Goal: Task Accomplishment & Management: Use online tool/utility

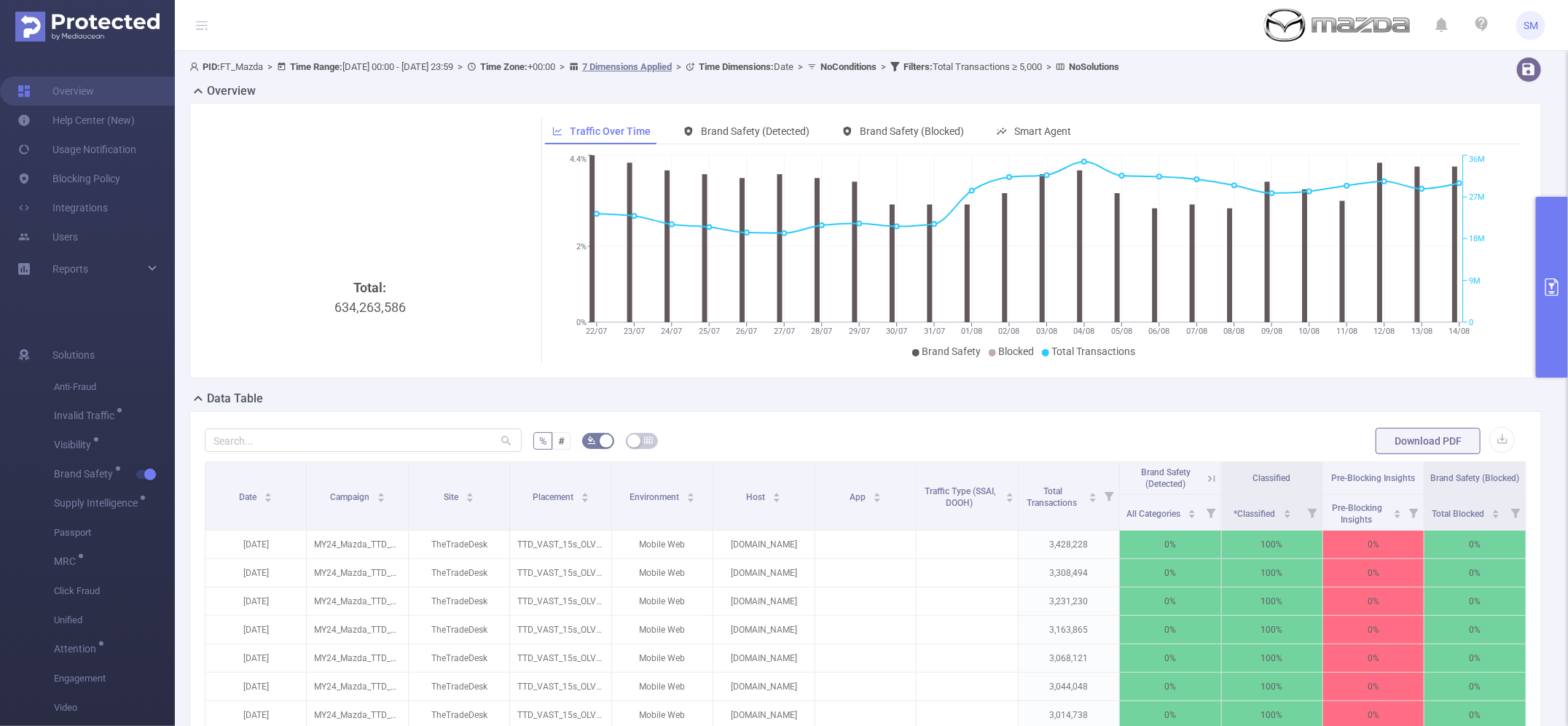
click at [1549, 284] on icon "primary" at bounding box center [1551, 287] width 17 height 17
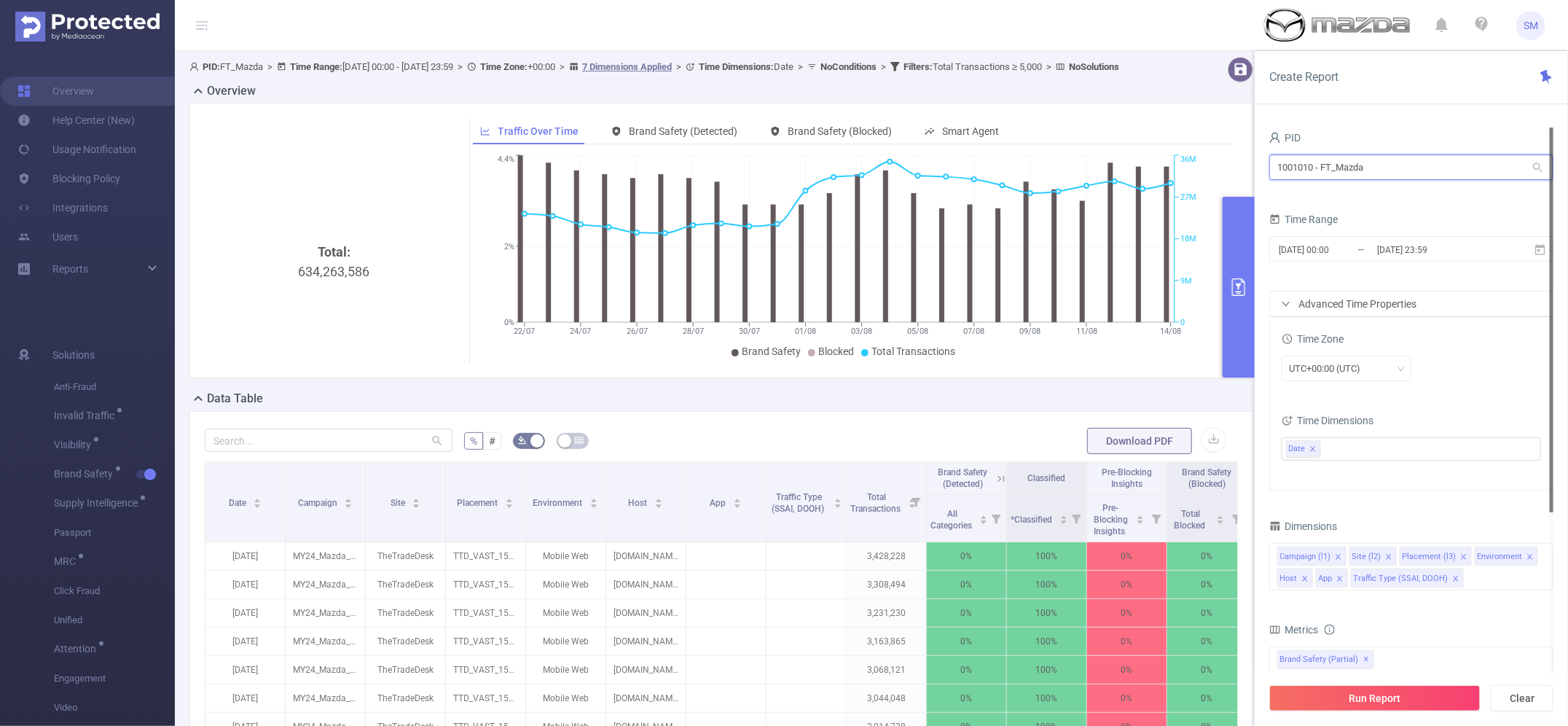
drag, startPoint x: 1298, startPoint y: 161, endPoint x: 1054, endPoint y: 151, distance: 244.2
click at [1054, 151] on section "PID: FT_Mazda > Time Range: [DATE] 00:00 - [DATE] 23:59 > Time Zone: +00:00 > 7…" at bounding box center [871, 525] width 1393 height 948
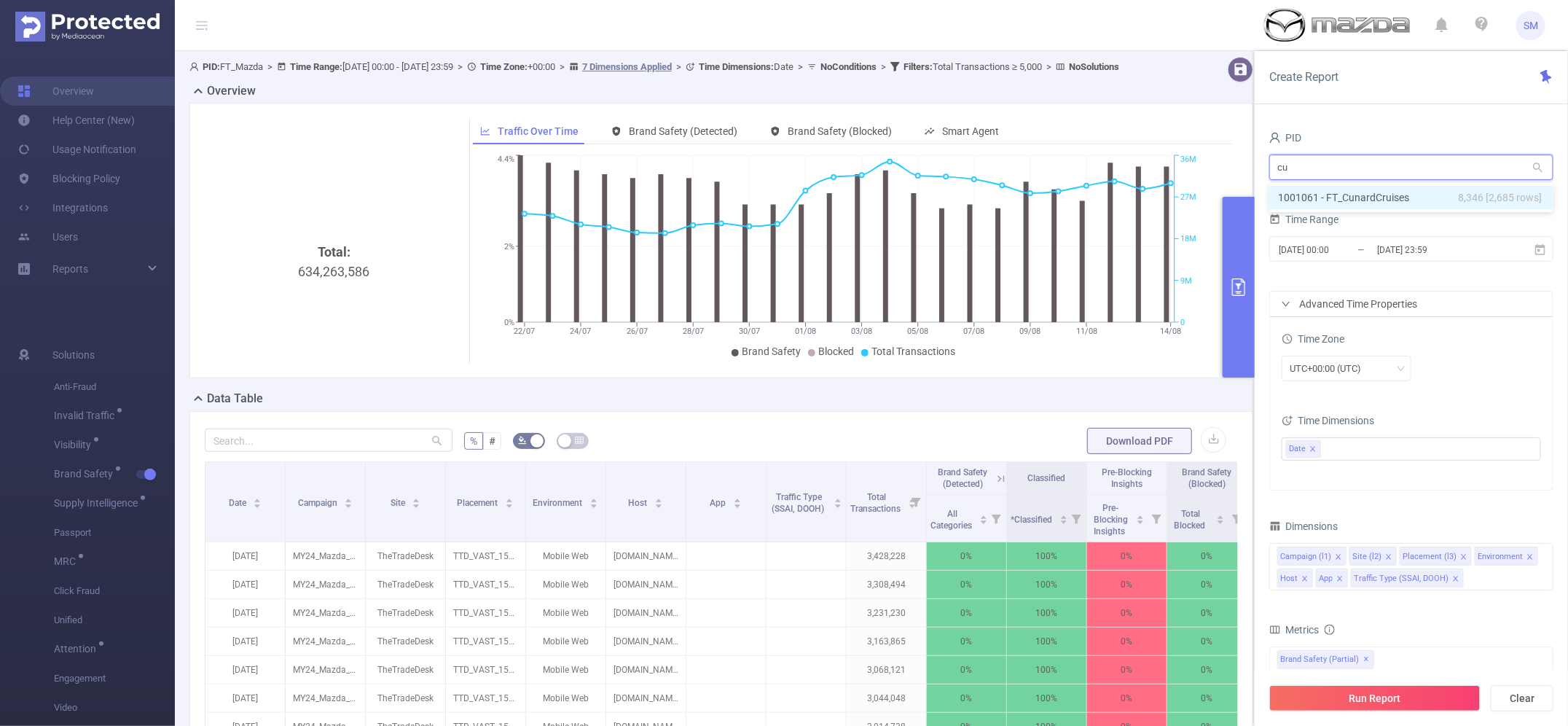
type input "cun"
click at [1403, 199] on li "1001061 - FT_CunardCruises 8,346 [2,685 rows]" at bounding box center [1412, 197] width 284 height 23
click at [1387, 244] on input "[DATE] 23:59" at bounding box center [1435, 249] width 118 height 20
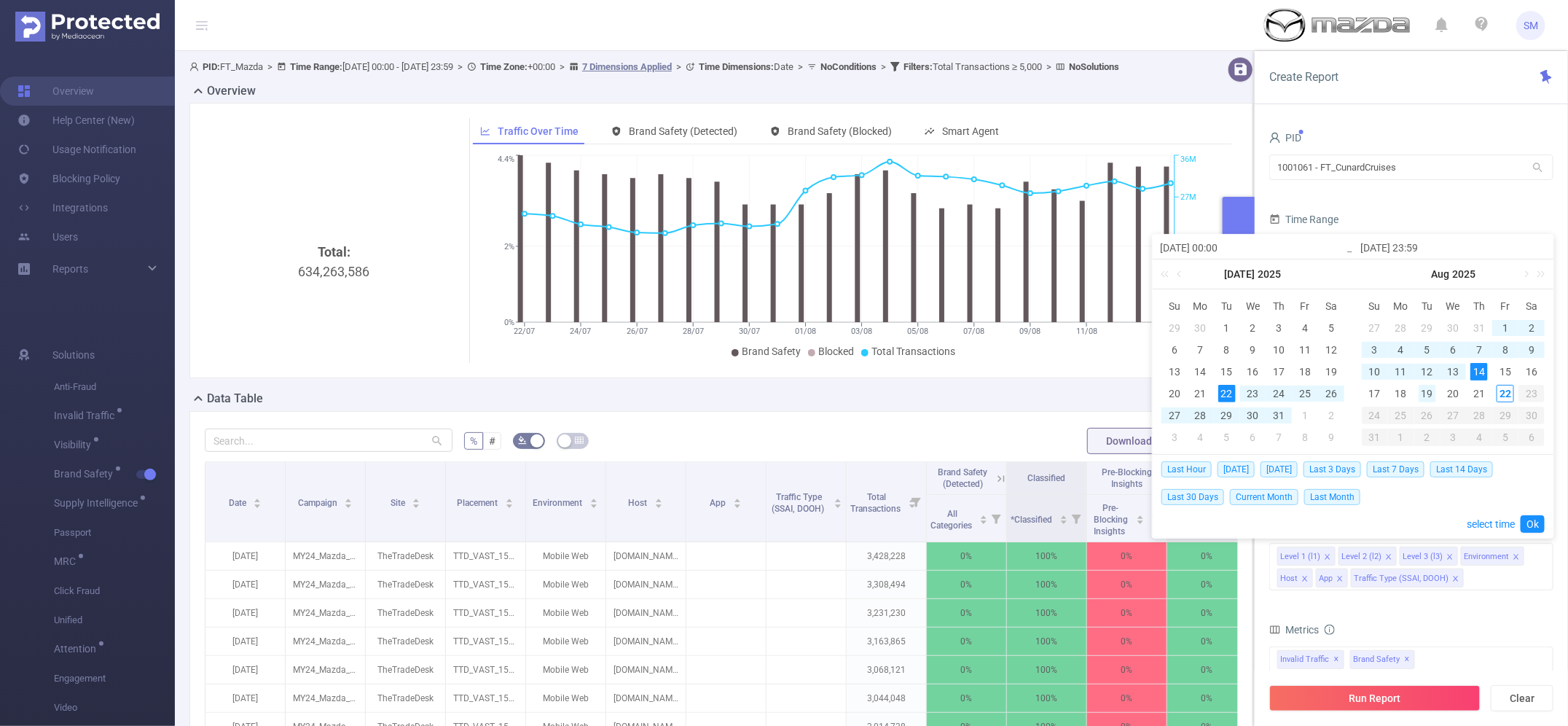
click at [1428, 393] on div "19" at bounding box center [1427, 393] width 17 height 17
click at [1223, 394] on div "22" at bounding box center [1226, 393] width 17 height 17
type input "[DATE] 23:59"
click at [1179, 270] on link at bounding box center [1181, 274] width 13 height 29
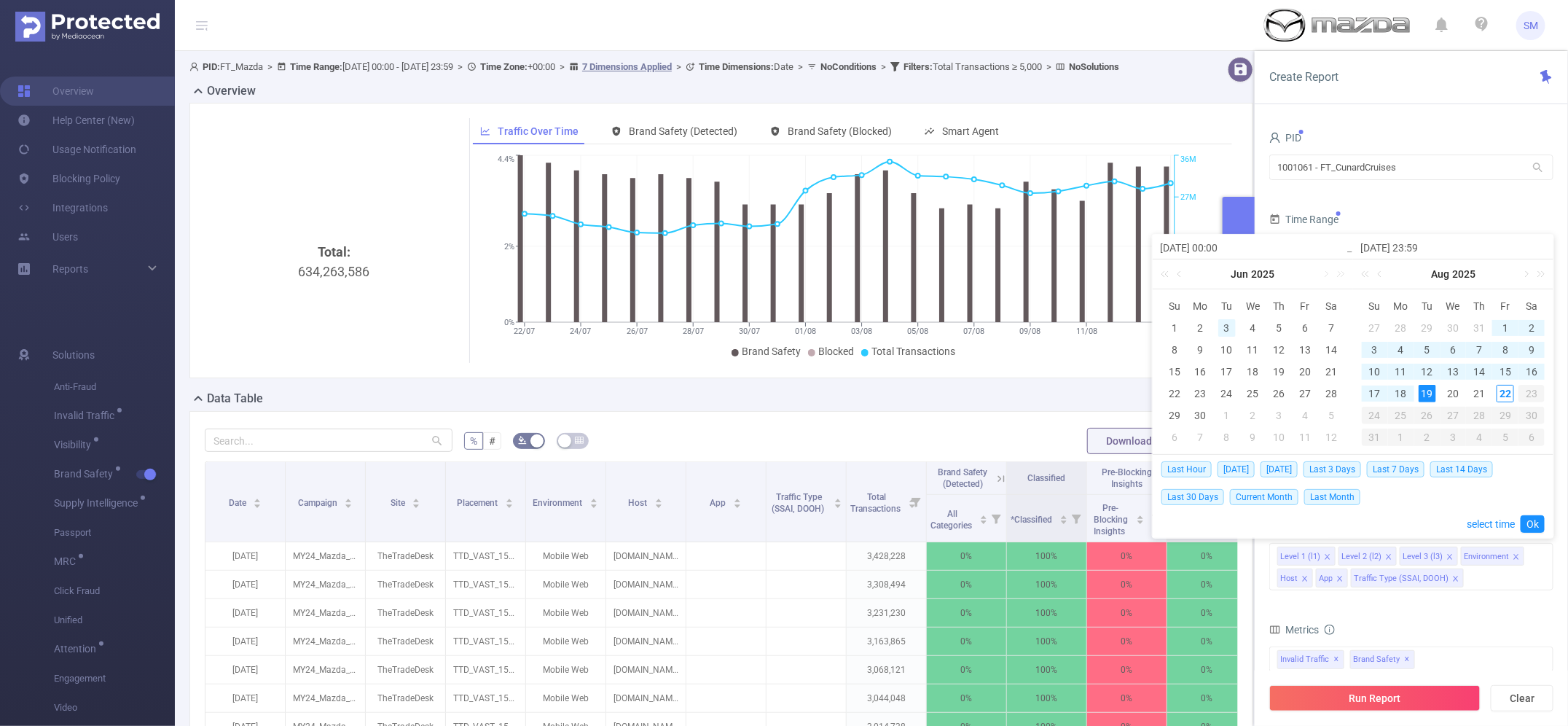
click at [1224, 329] on div "3" at bounding box center [1226, 328] width 17 height 17
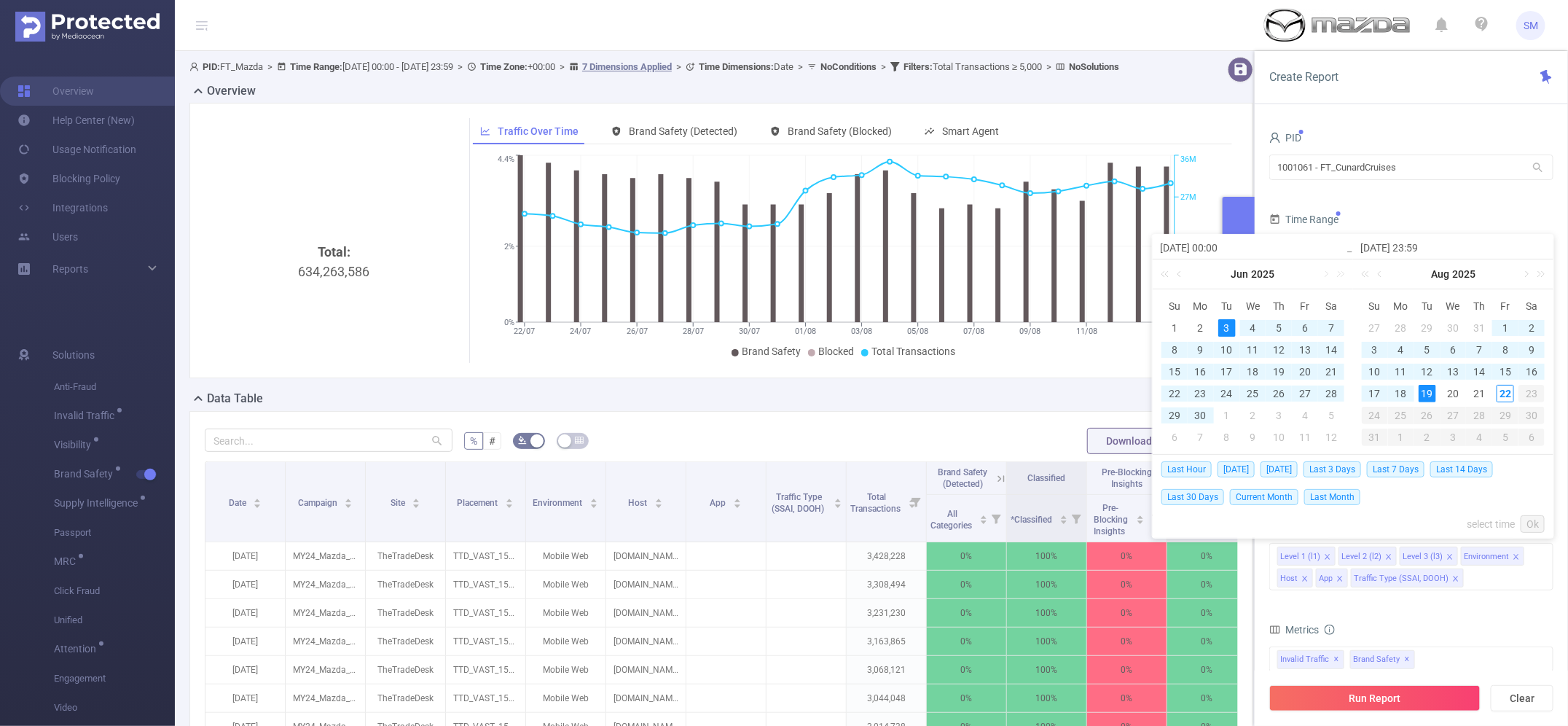
click at [1430, 391] on div "19" at bounding box center [1427, 393] width 17 height 17
type input "[DATE] 00:00"
click at [1531, 520] on link "Ok" at bounding box center [1532, 524] width 24 height 17
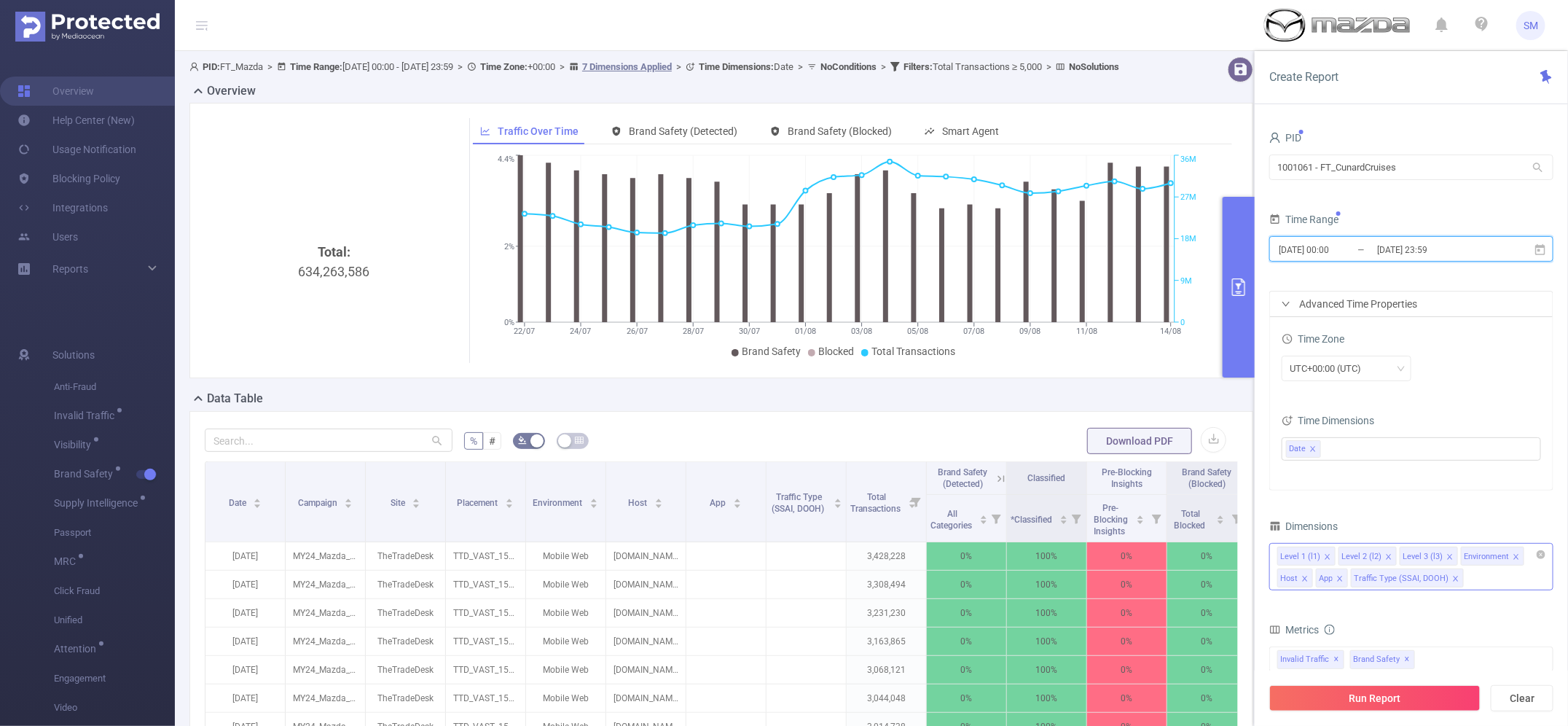
click at [1452, 580] on icon "icon: close" at bounding box center [1456, 578] width 7 height 7
click at [1440, 521] on div "Dimensions" at bounding box center [1412, 528] width 284 height 24
click at [1513, 557] on icon "icon: close" at bounding box center [1516, 556] width 5 height 5
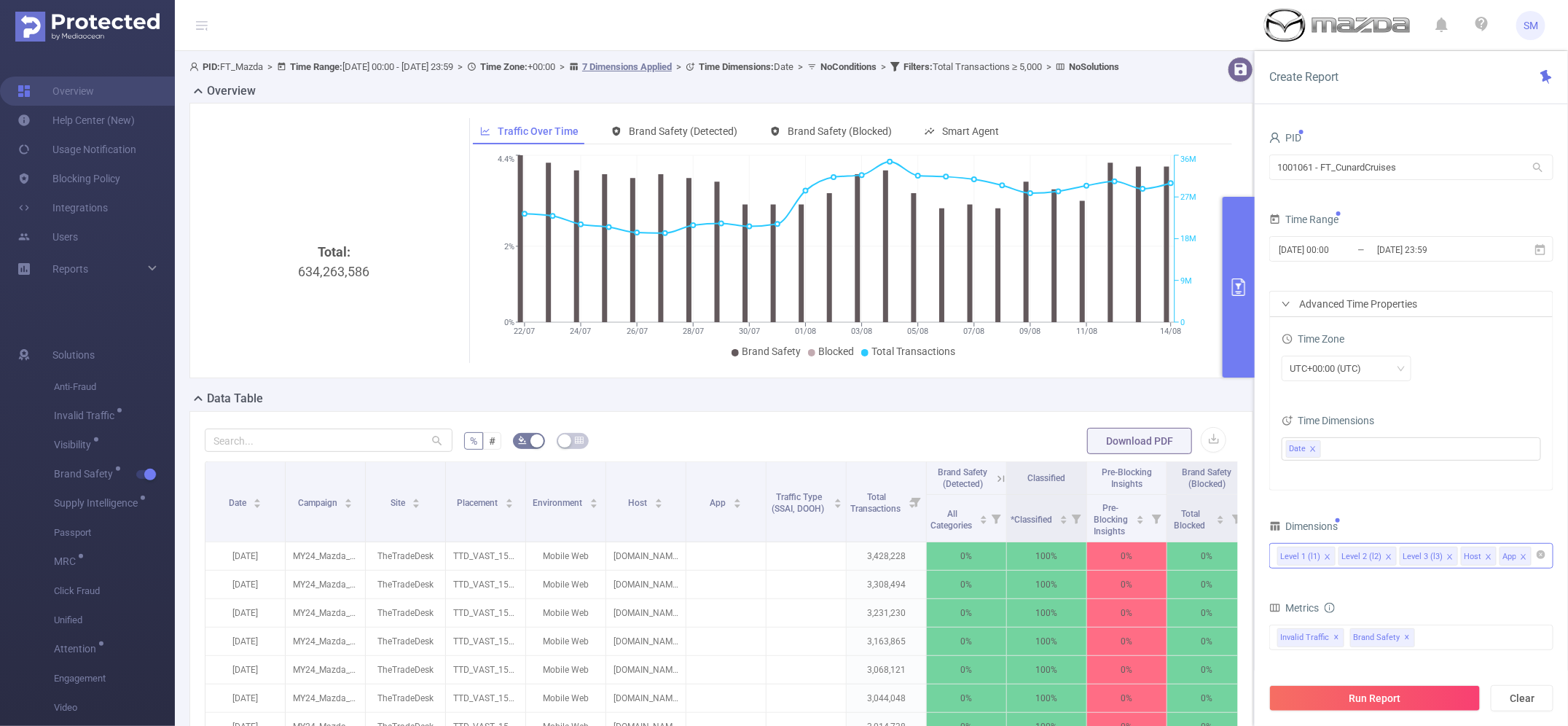
click at [1452, 523] on div "Dimensions" at bounding box center [1412, 528] width 284 height 24
click at [1447, 558] on icon "icon: close" at bounding box center [1450, 556] width 7 height 7
click at [1430, 512] on div "PID 1001061 - FT_CunardCruises 1001061 - FT_CunardCruises Time Range [DATE] 00:…" at bounding box center [1412, 496] width 284 height 738
click at [1314, 450] on icon "icon: close" at bounding box center [1313, 448] width 5 height 5
click at [1467, 383] on div "UTC+00:00 (UTC)" at bounding box center [1412, 369] width 259 height 34
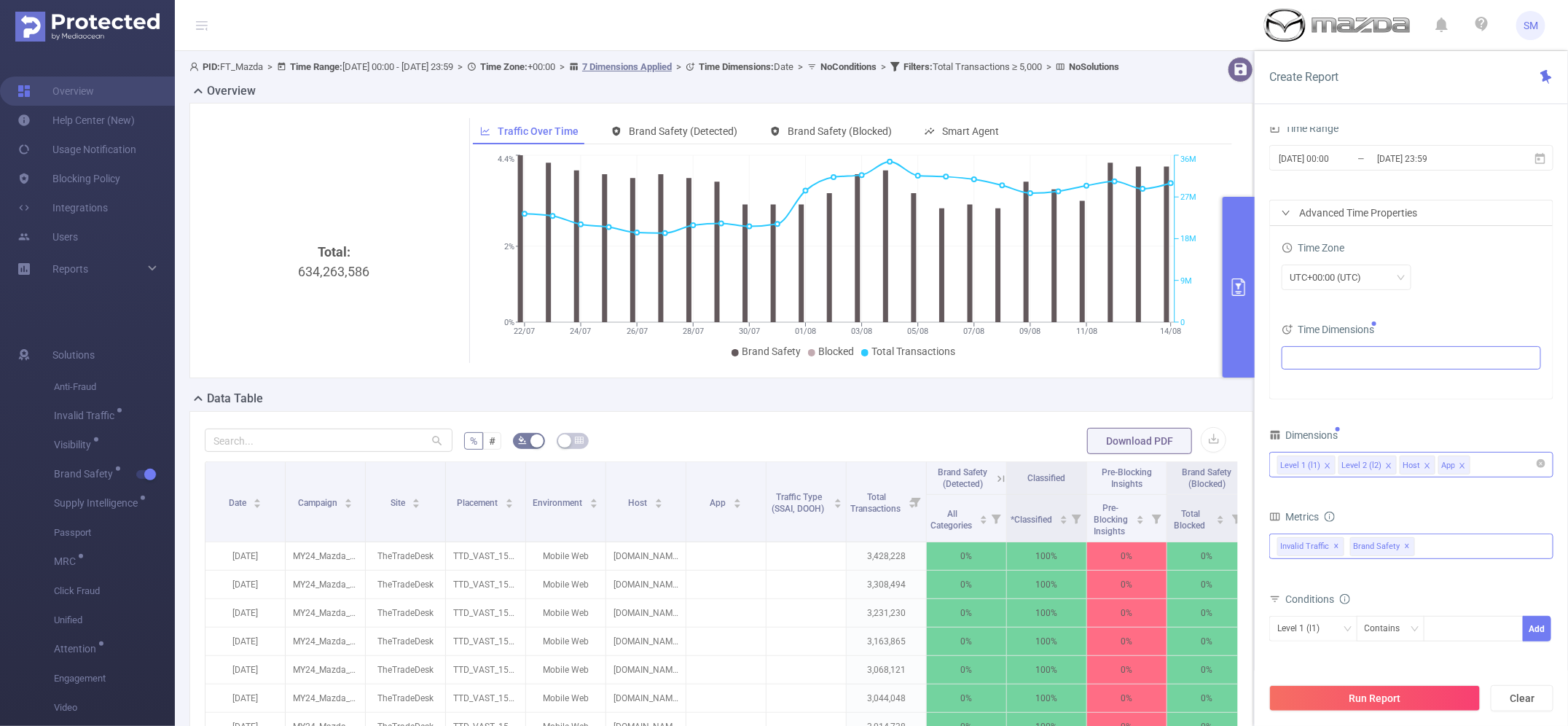
click at [1335, 546] on span "✕" at bounding box center [1337, 546] width 6 height 17
click at [1405, 690] on button "Run Report" at bounding box center [1375, 699] width 211 height 27
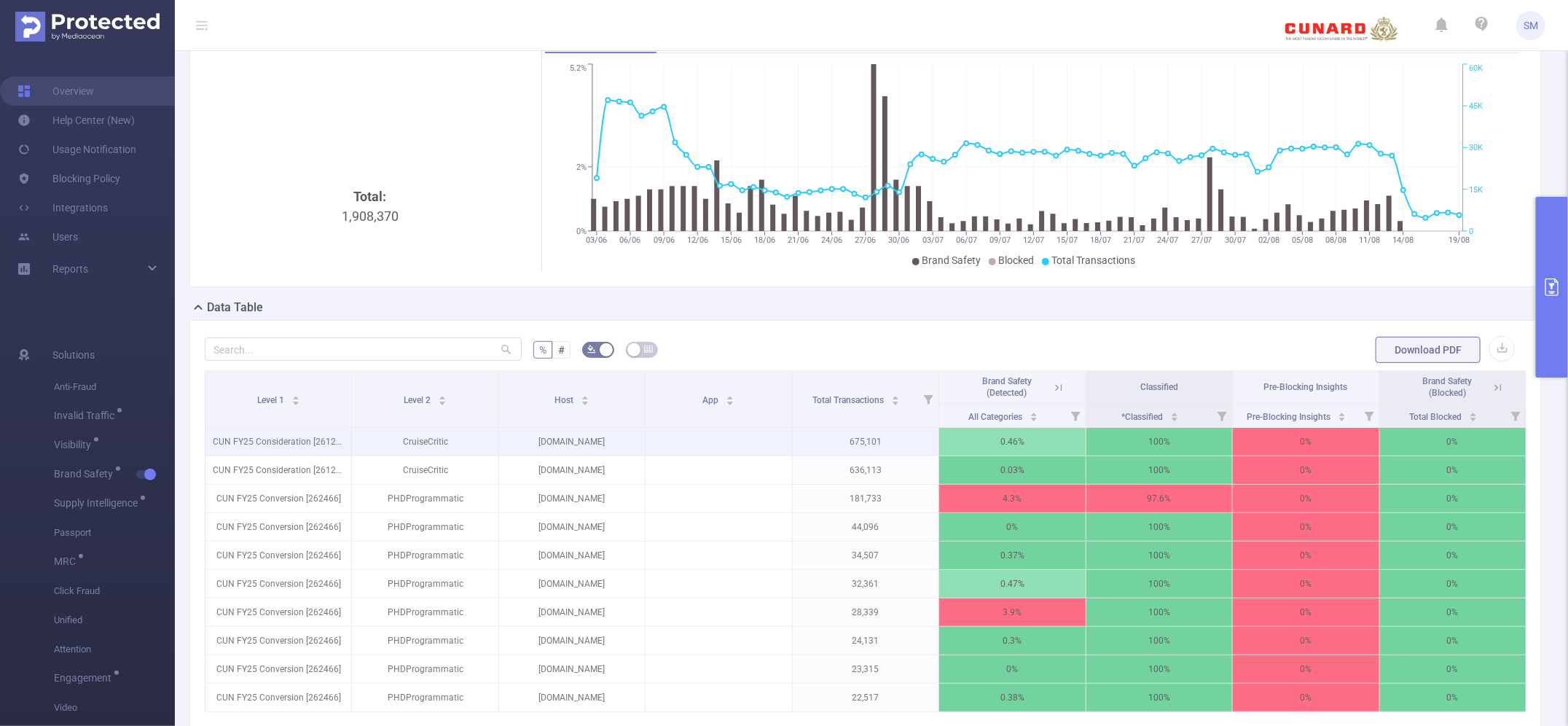
scroll to position [182, 0]
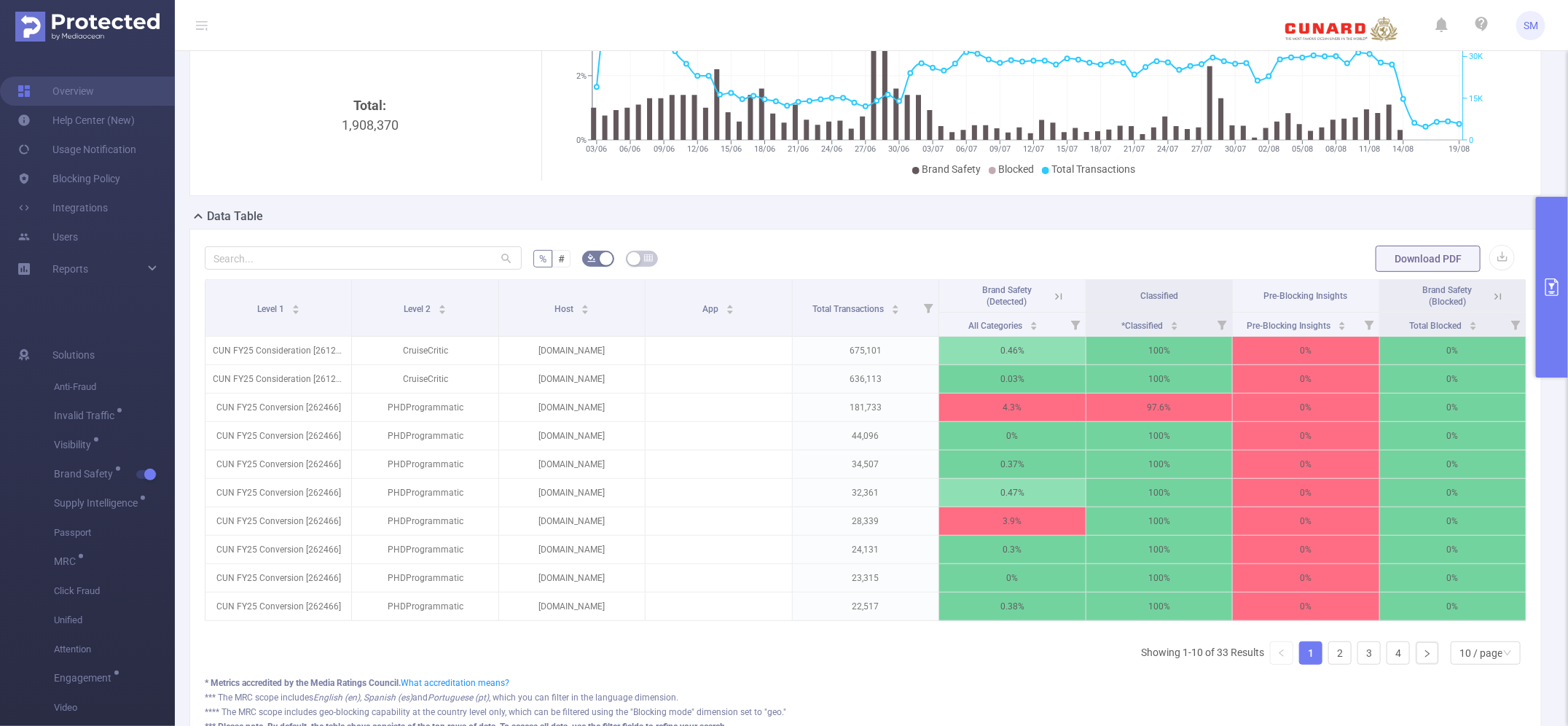
click at [1050, 288] on span "Brand Safety (Detected)" at bounding box center [1013, 294] width 93 height 13
click at [1053, 296] on icon at bounding box center [1059, 297] width 13 height 13
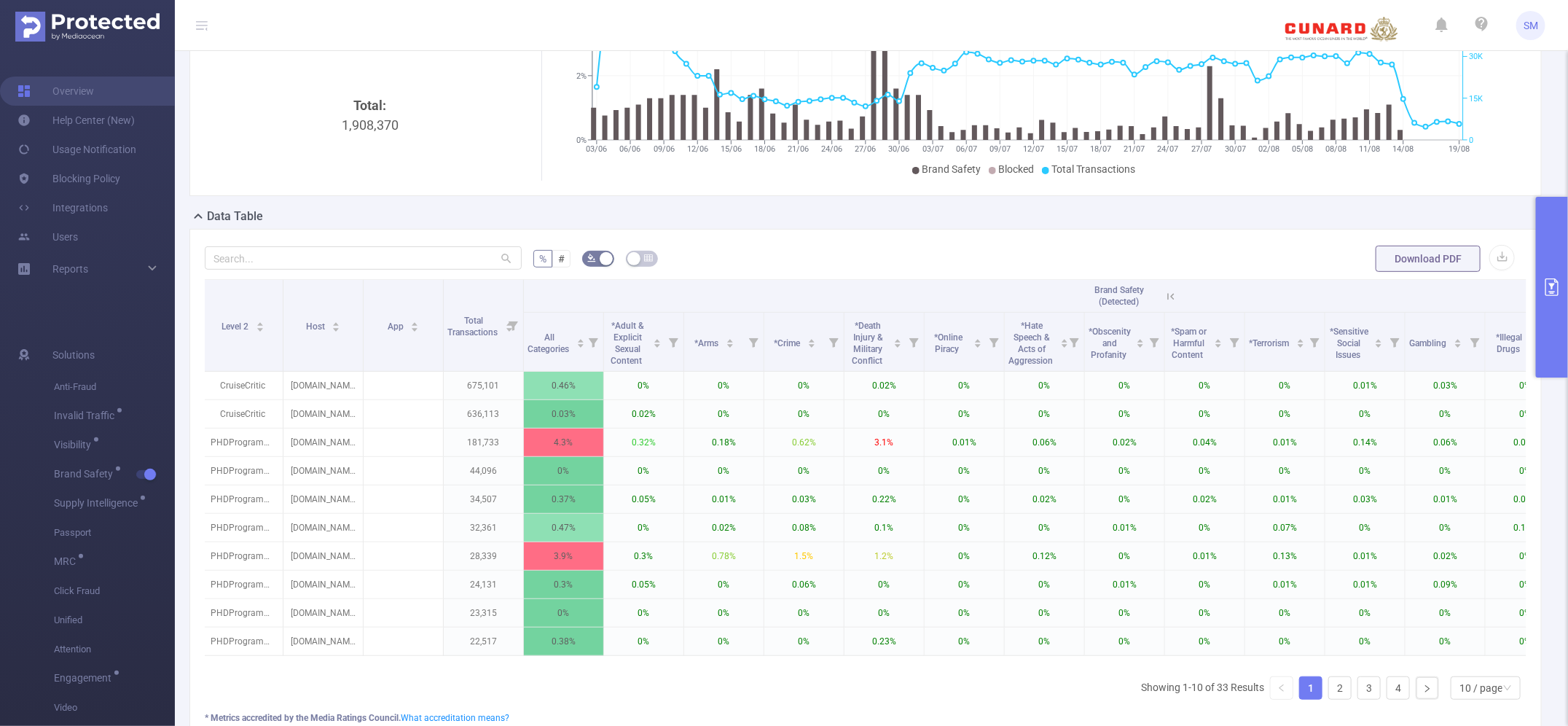
scroll to position [0, 118]
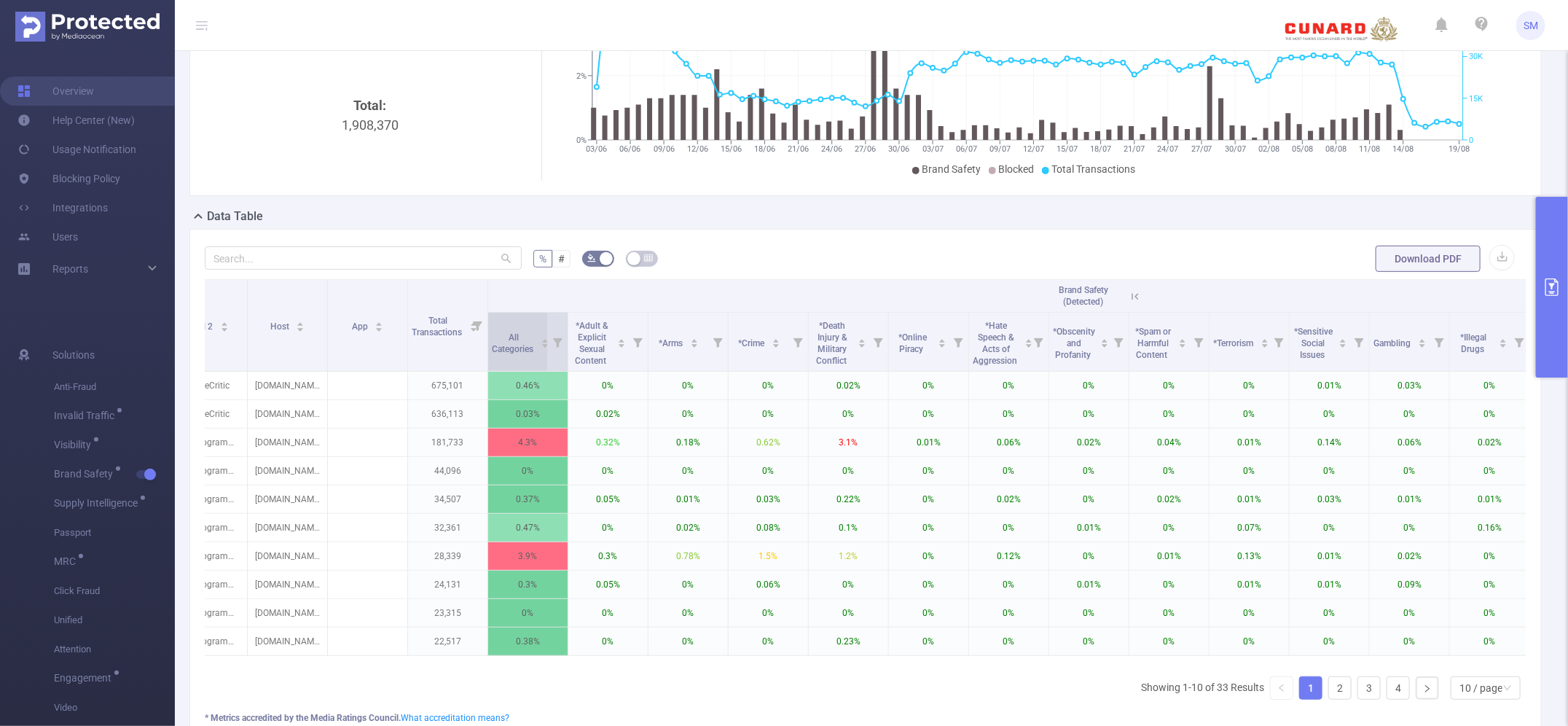
click at [538, 347] on div "All Categories" at bounding box center [520, 342] width 57 height 27
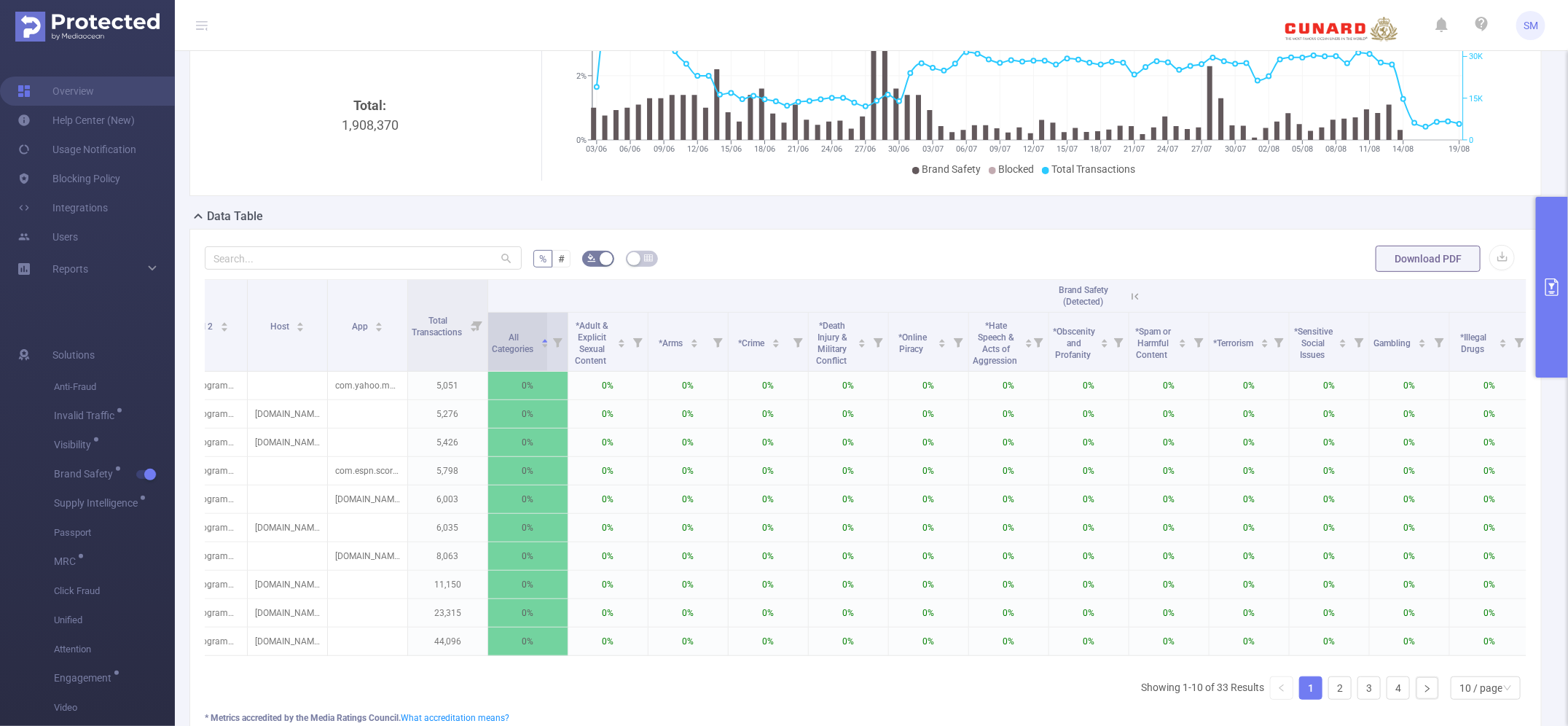
click at [538, 347] on div "All Categories" at bounding box center [520, 342] width 57 height 27
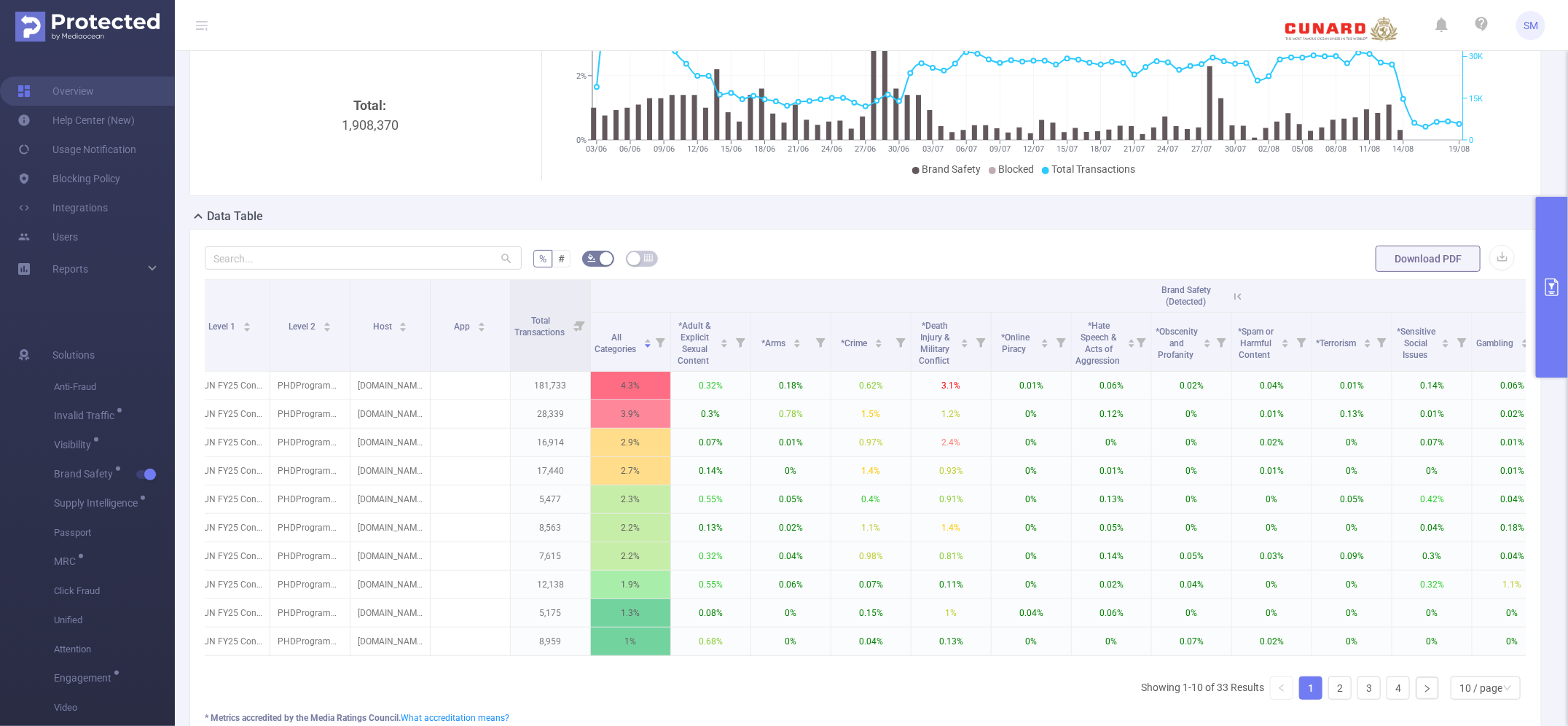
scroll to position [0, 0]
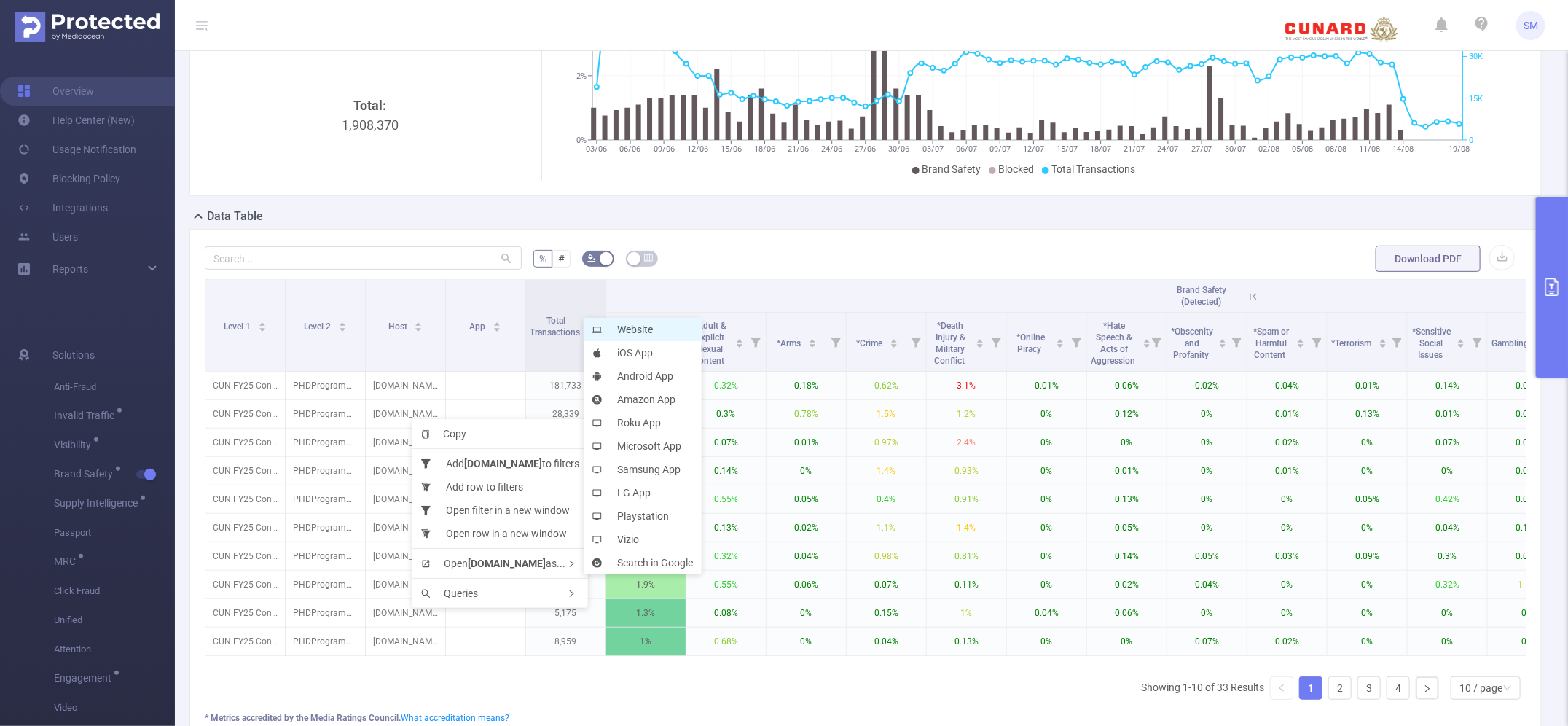
click at [638, 324] on li "Website" at bounding box center [643, 329] width 118 height 23
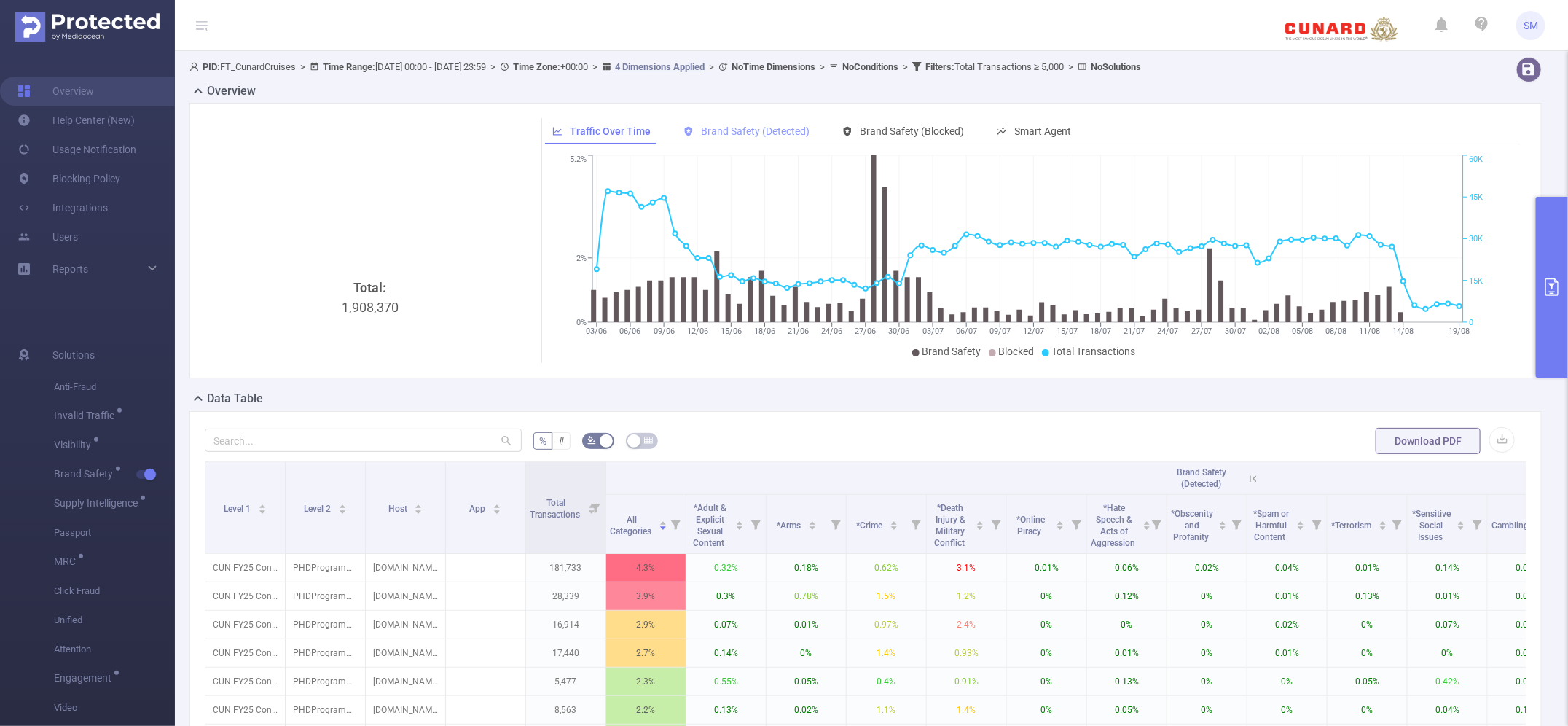
click at [752, 126] on span "Brand Safety (Detected)" at bounding box center [756, 131] width 109 height 12
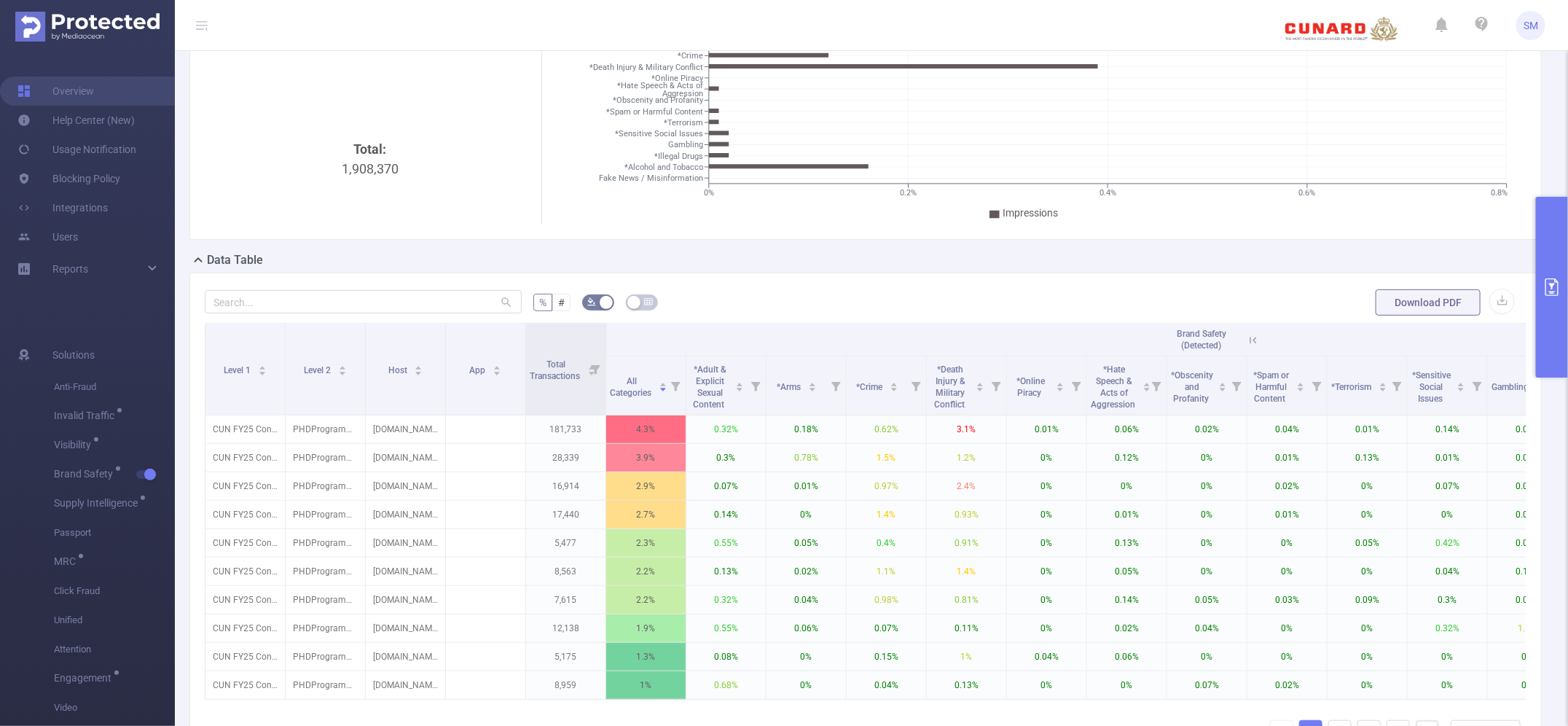
scroll to position [182, 0]
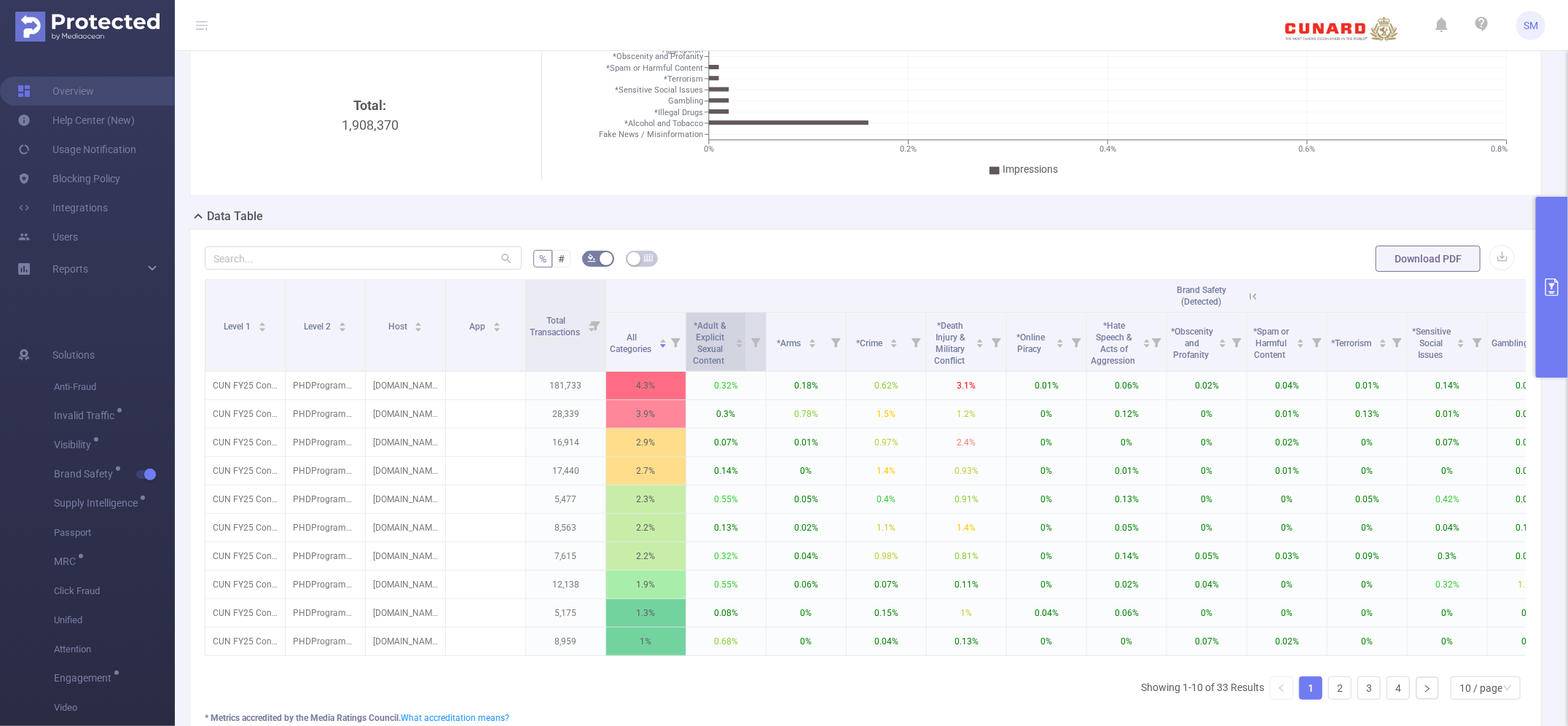
click at [722, 354] on span "*Adult & Explicit Sexual Content" at bounding box center [710, 342] width 40 height 50
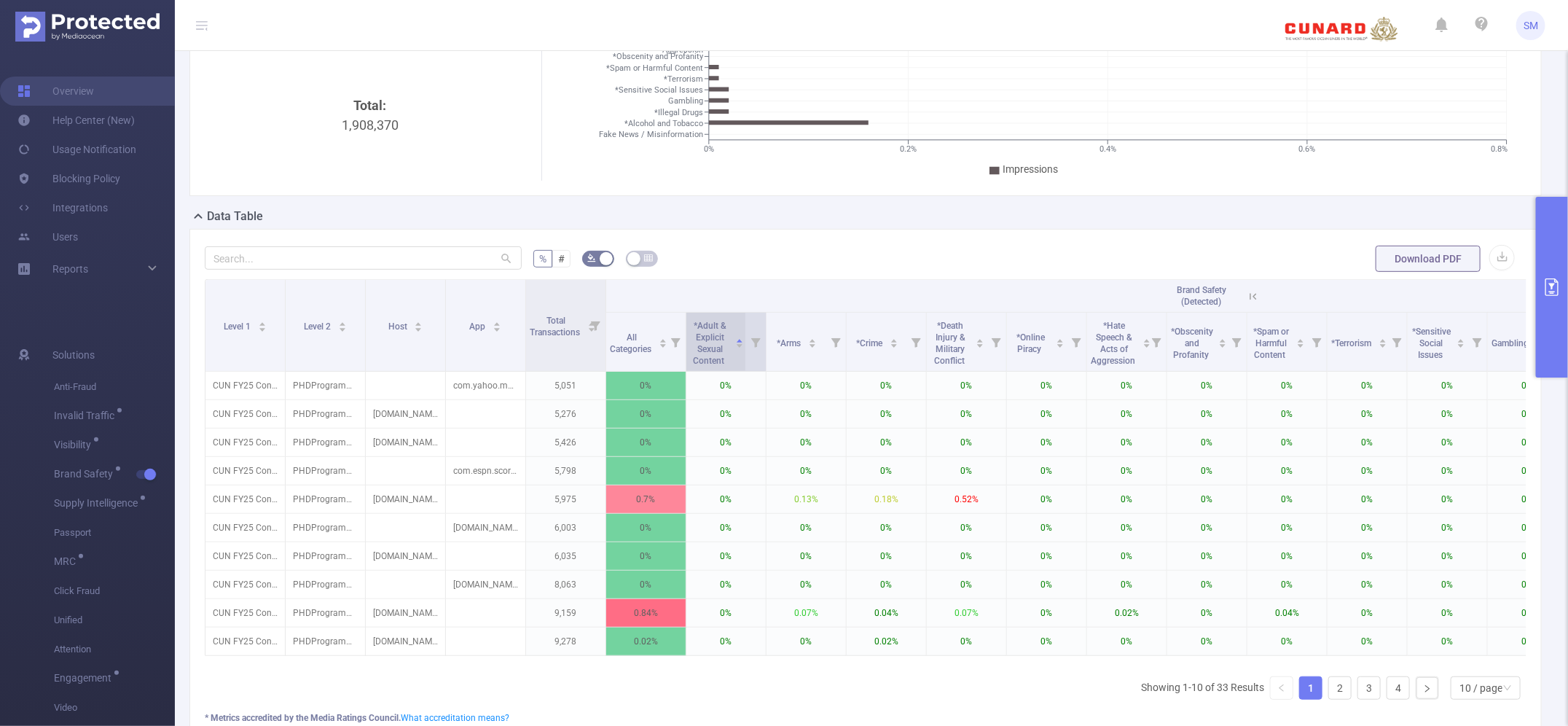
click at [722, 354] on span "*Adult & Explicit Sexual Content" at bounding box center [710, 342] width 40 height 50
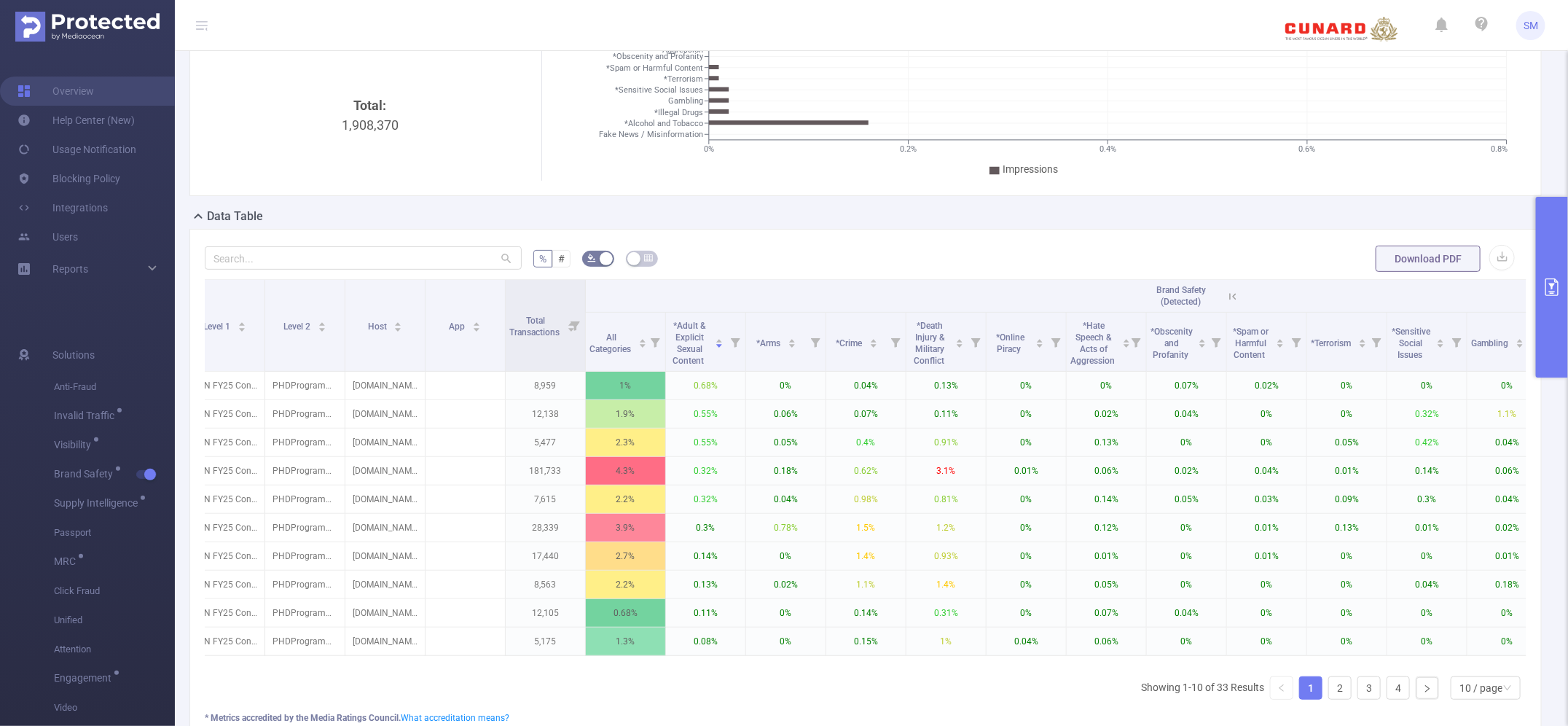
scroll to position [0, 0]
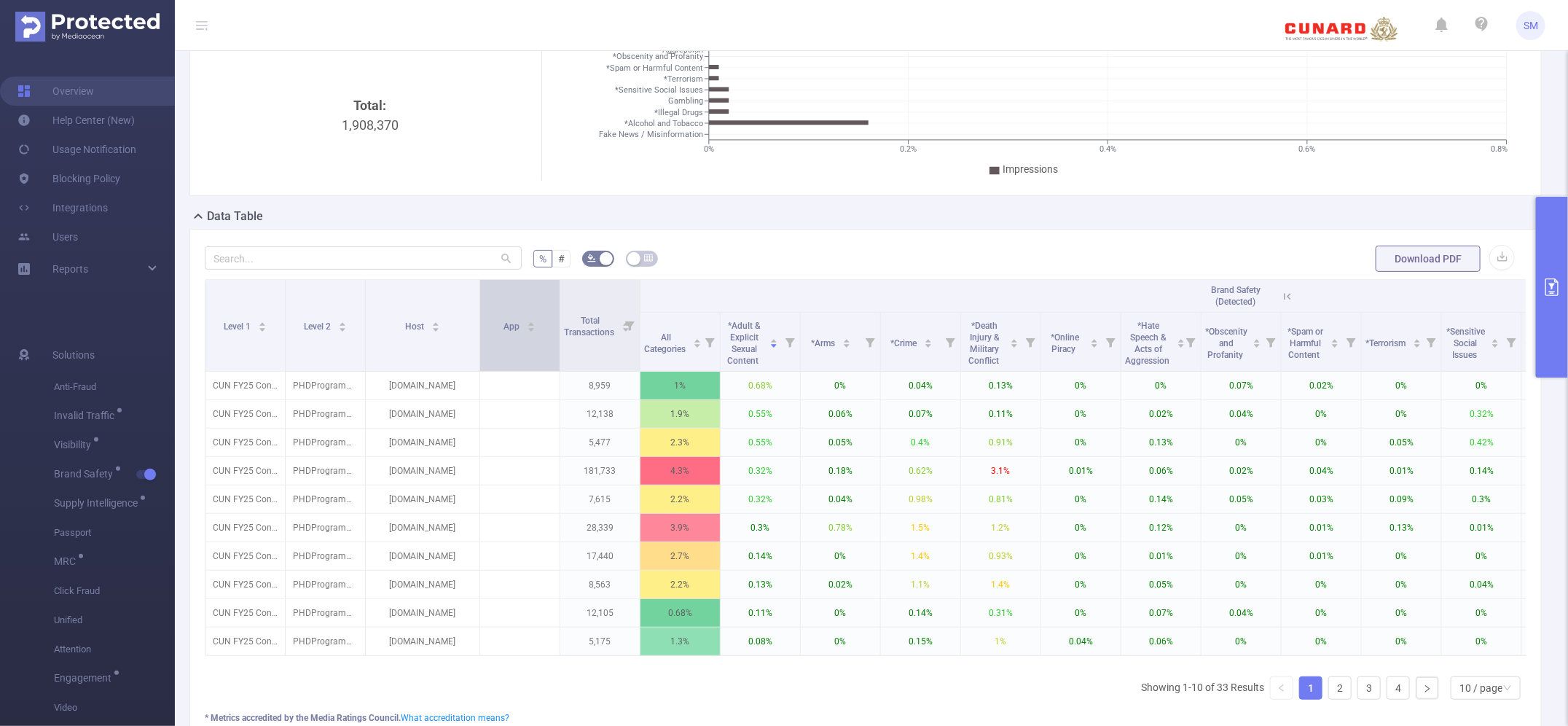
drag, startPoint x: 445, startPoint y: 315, endPoint x: 479, endPoint y: 307, distance: 34.9
click at [479, 307] on span at bounding box center [479, 326] width 7 height 91
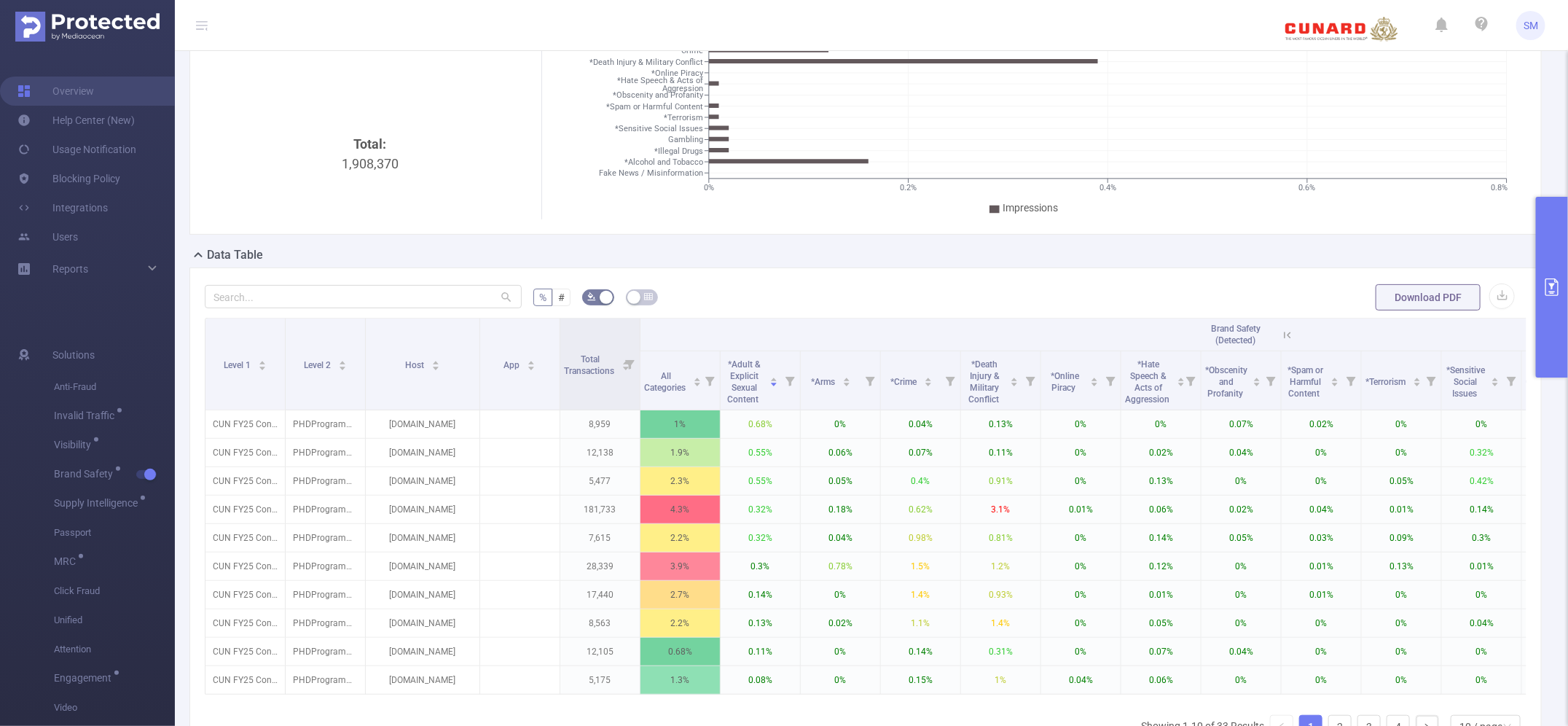
scroll to position [182, 0]
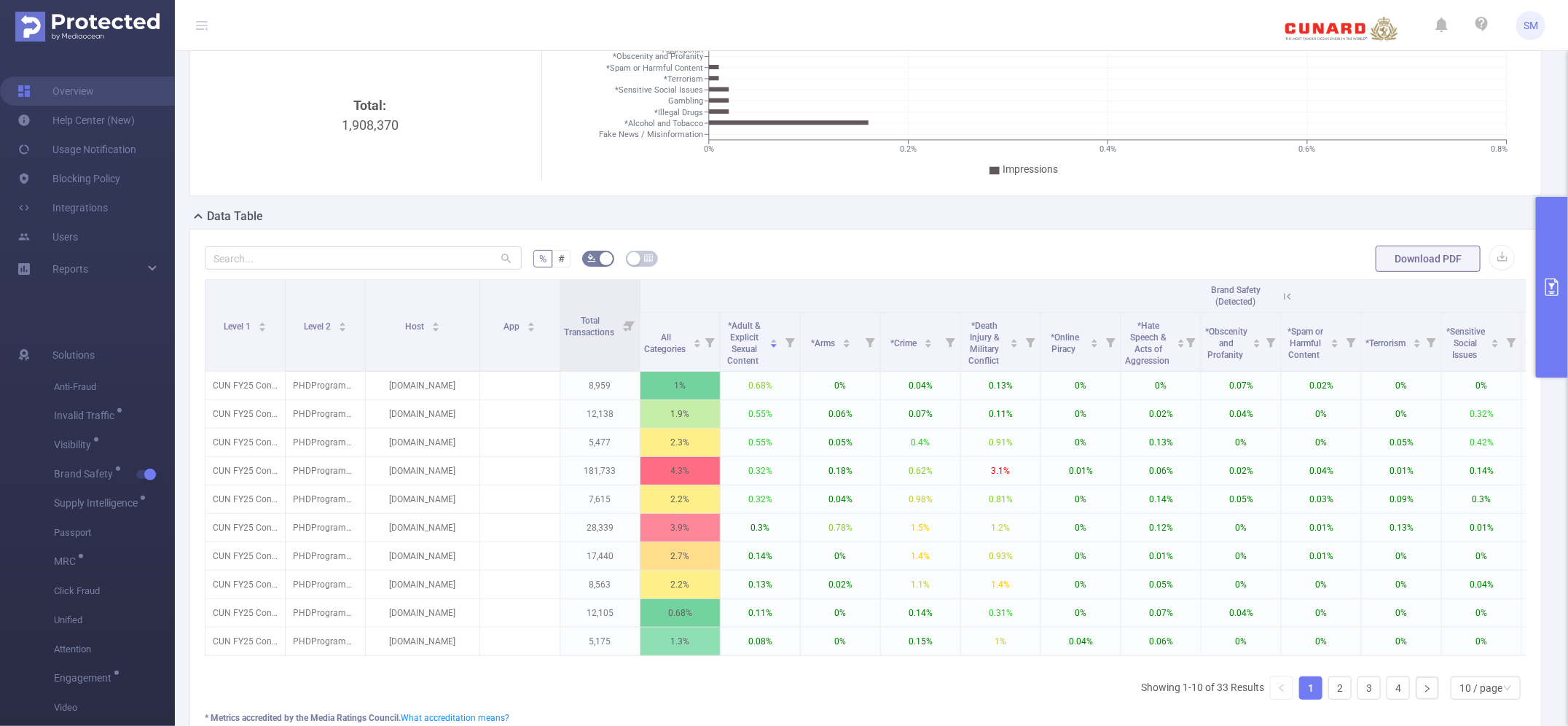
click at [1558, 286] on icon "primary" at bounding box center [1552, 287] width 13 height 17
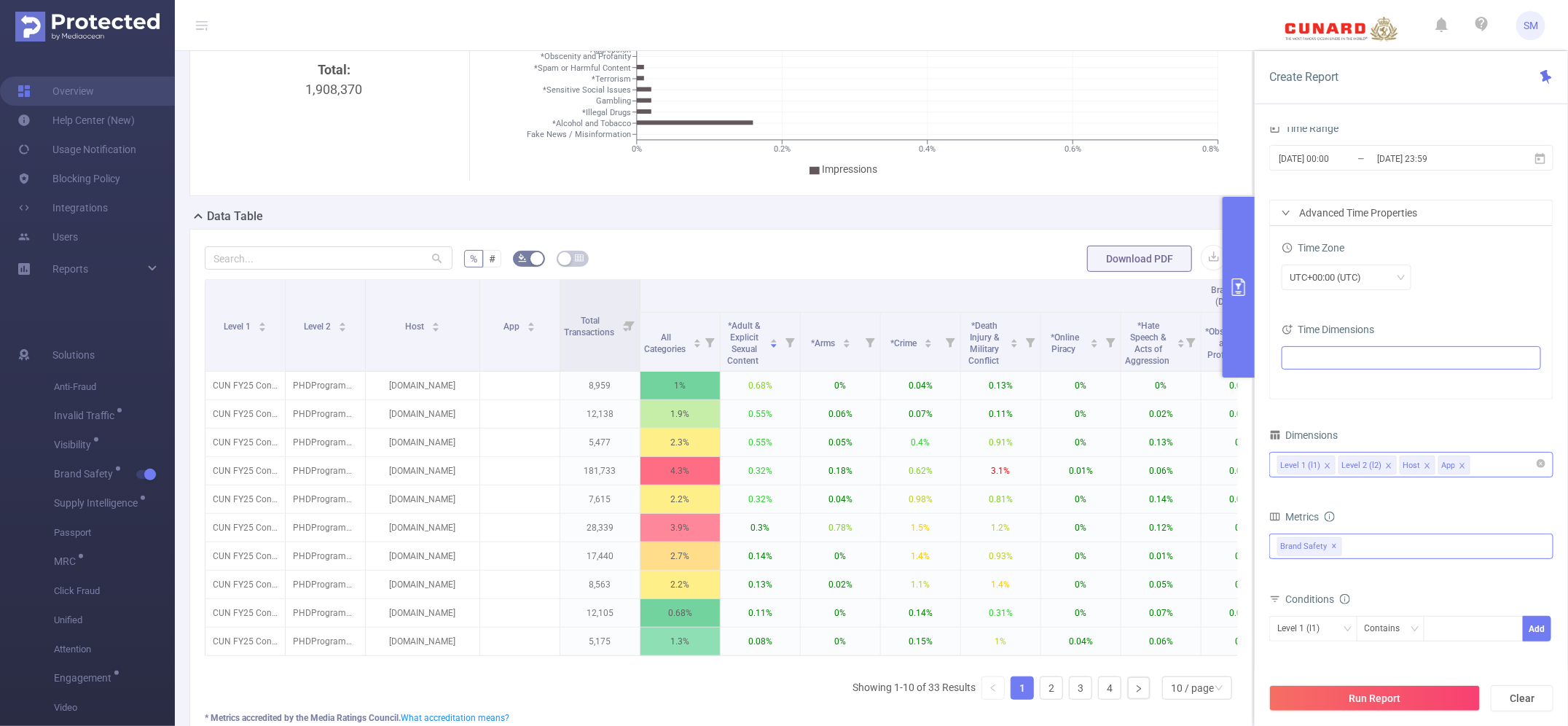
click at [1332, 549] on span "✕" at bounding box center [1334, 546] width 6 height 17
click at [1465, 467] on icon "icon: close" at bounding box center [1462, 466] width 7 height 7
click at [1424, 467] on icon "icon: close" at bounding box center [1427, 466] width 7 height 7
click at [1423, 467] on div "Level 1 (l1) Level 2 (l2)" at bounding box center [1411, 464] width 269 height 24
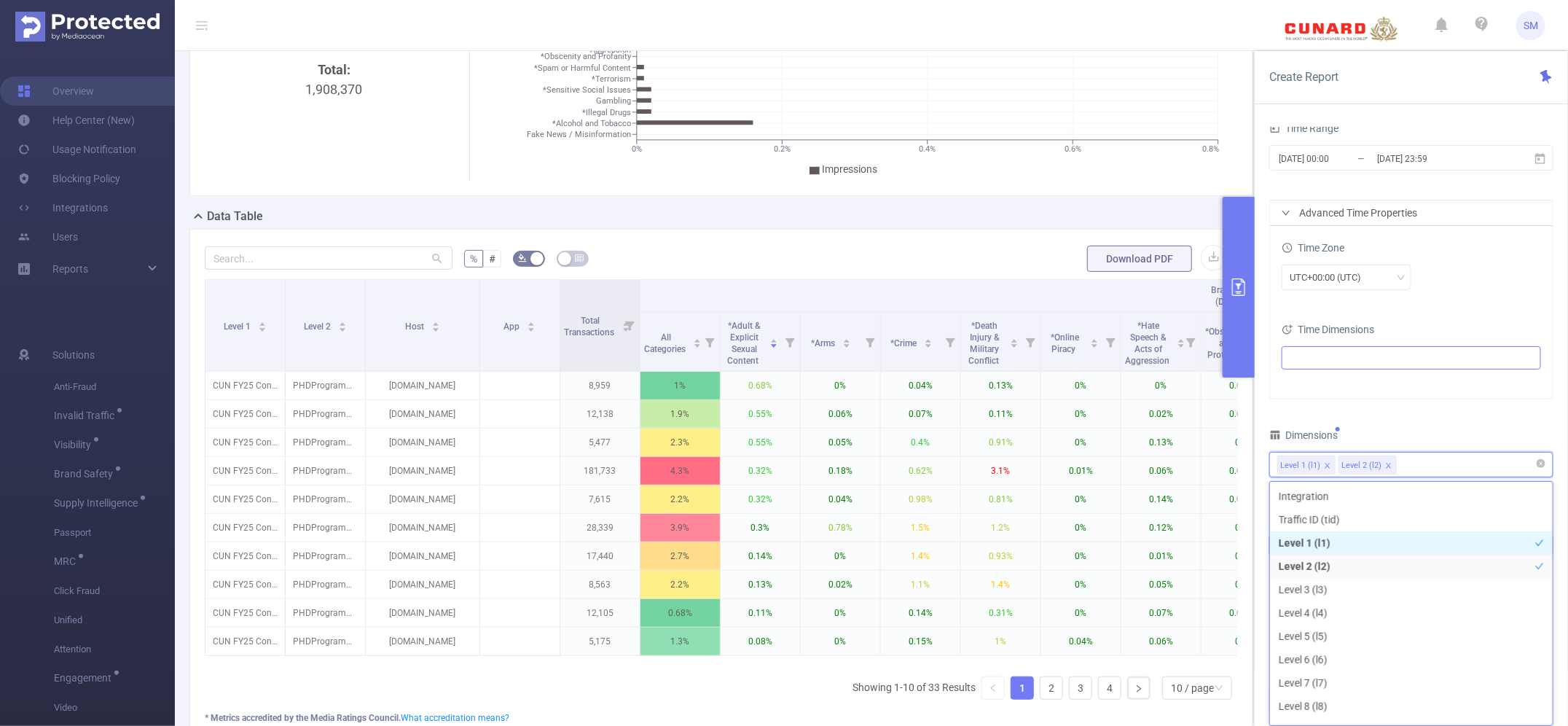
scroll to position [49, 0]
click at [1418, 419] on div "PID 1001061 - FT_CunardCruises 1001061 - FT_CunardCruises Time Range [DATE] 00:…" at bounding box center [1412, 404] width 284 height 735
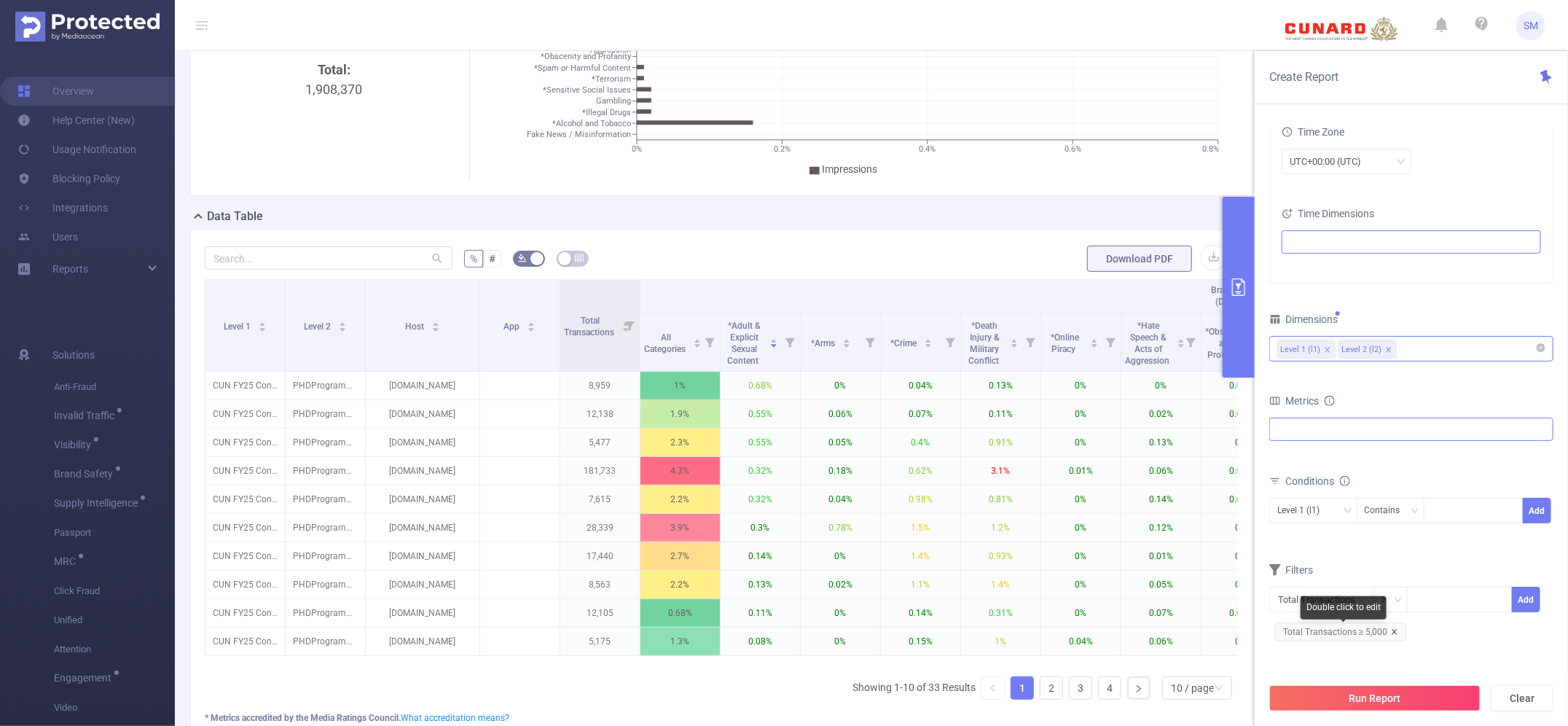
click at [1391, 633] on icon "icon: close" at bounding box center [1394, 631] width 7 height 7
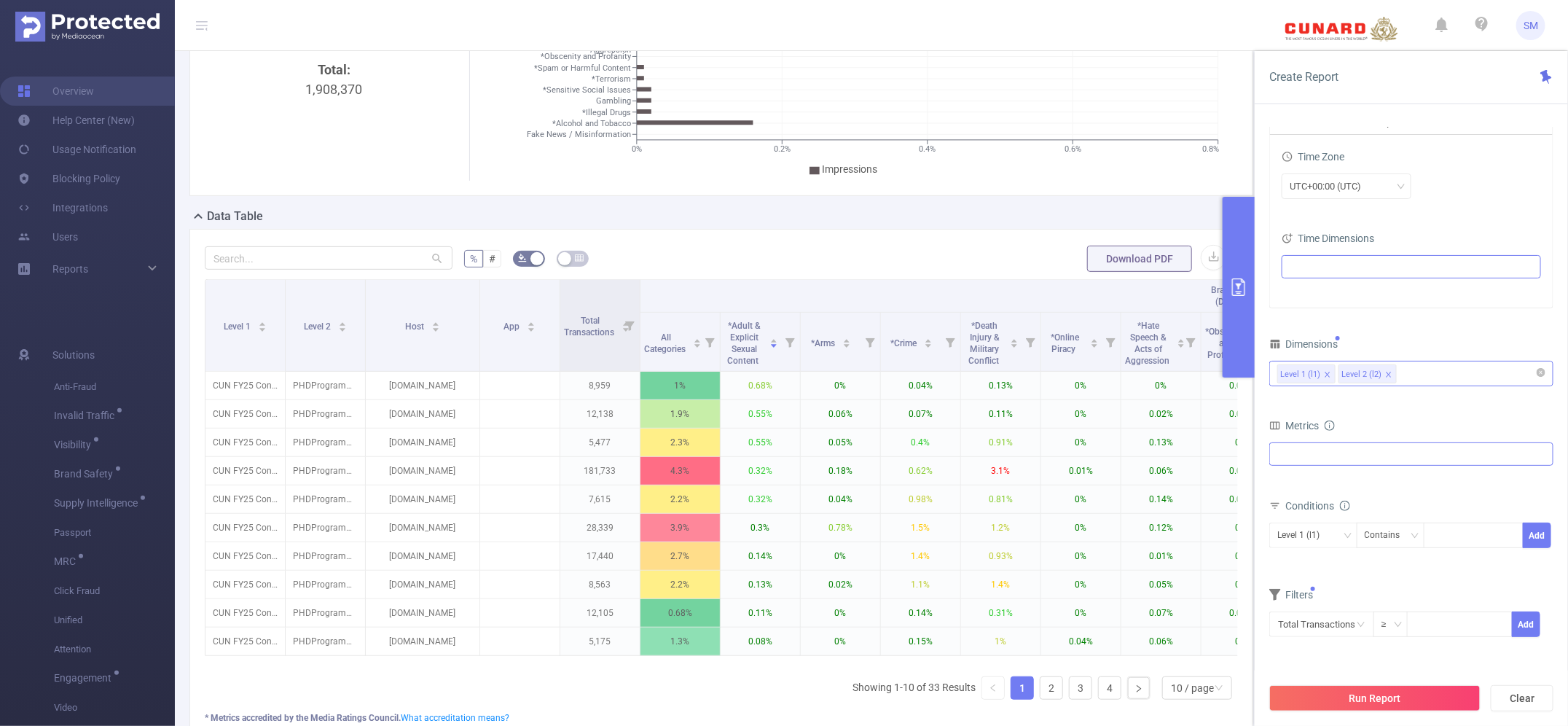
click at [1382, 594] on div "Filters" at bounding box center [1412, 596] width 284 height 24
click at [1367, 451] on div "Anti-Fraud Invalid Traffic Visibility Brand Safety Brand Safety (Detected) Clas…" at bounding box center [1412, 454] width 284 height 23
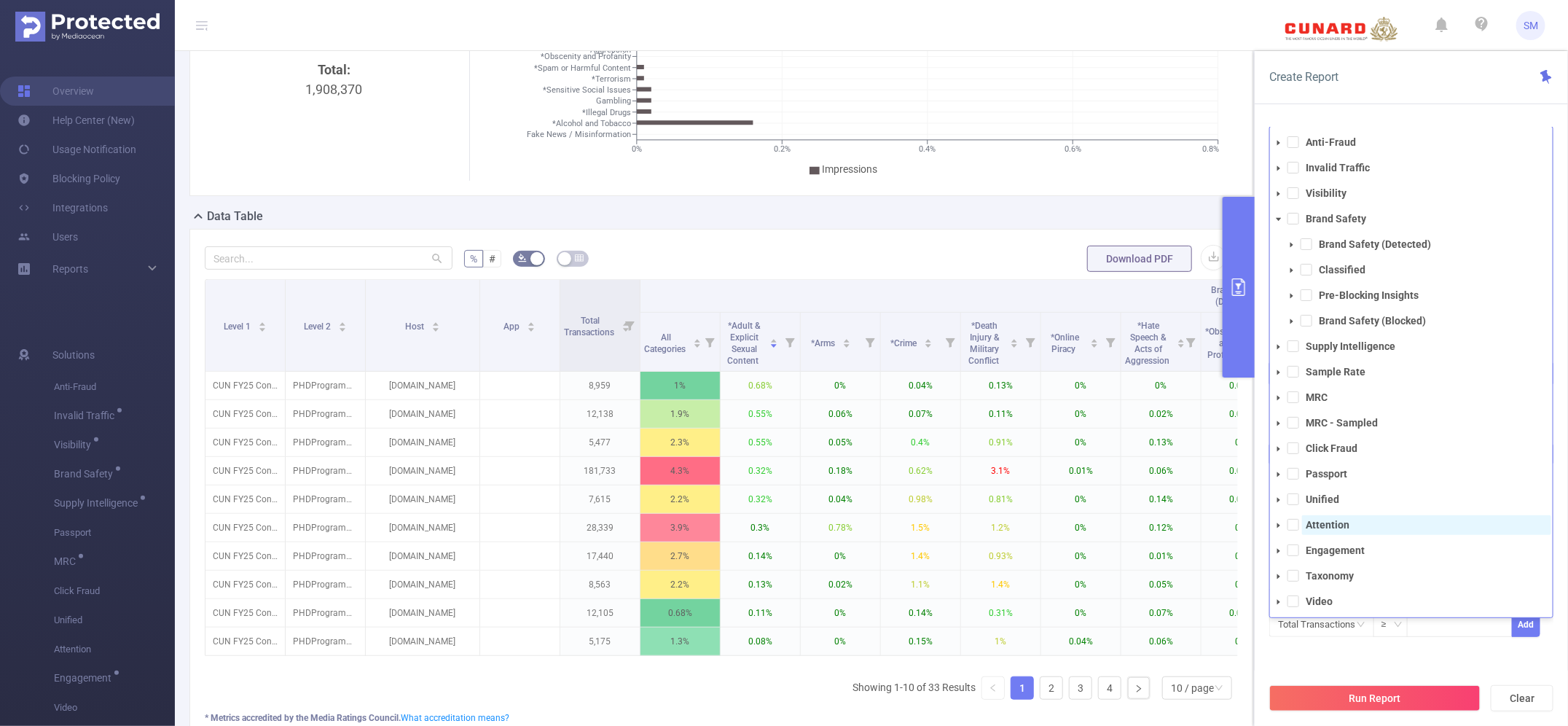
click at [1334, 521] on strong "Attention" at bounding box center [1328, 525] width 44 height 12
click at [1437, 116] on div "PID 1001061 - FT_CunardCruises 1001061 - FT_CunardCruises Time Range [DATE] 00:…" at bounding box center [1411, 432] width 313 height 639
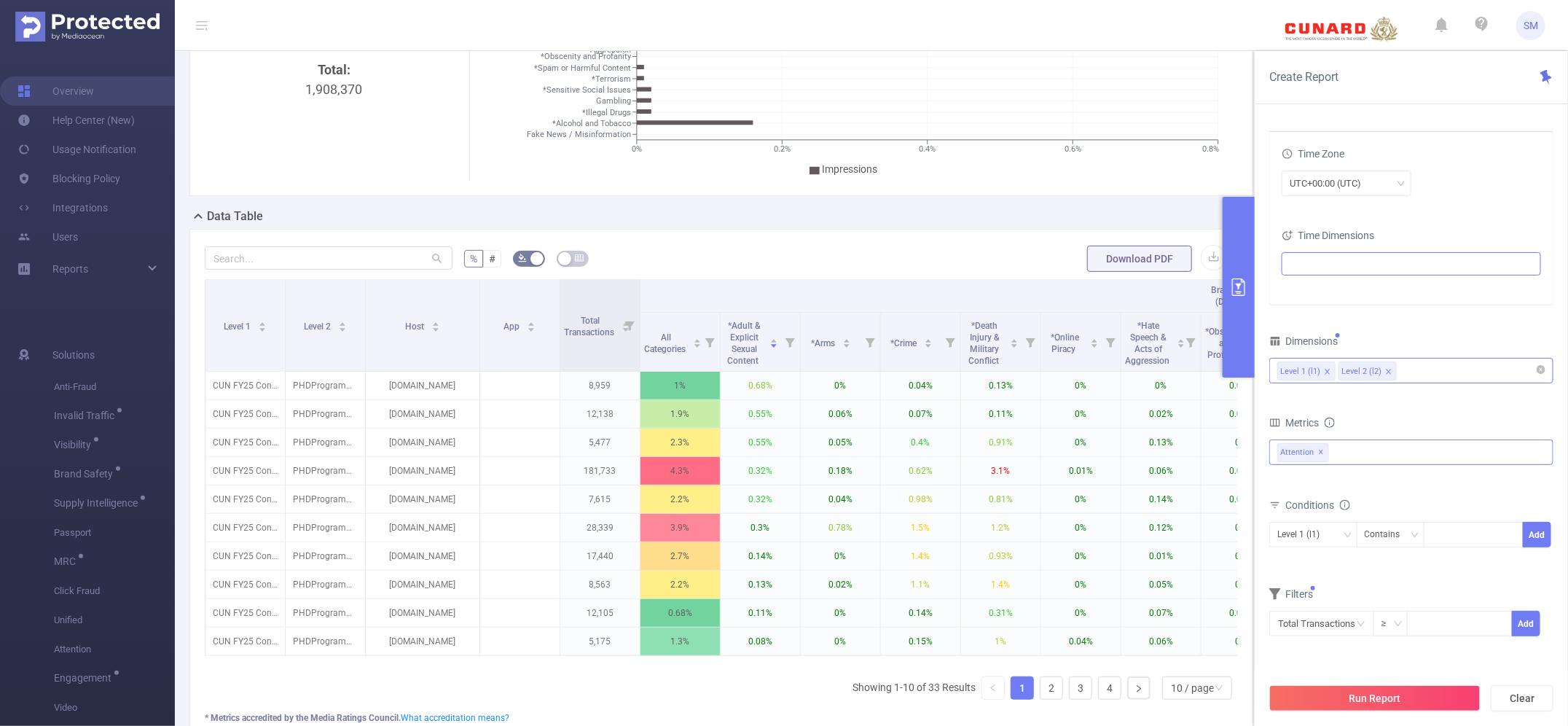
click at [1350, 450] on div "Anti-Fraud Invalid Traffic Visibility Brand Safety Brand Safety (Detected) Clas…" at bounding box center [1412, 452] width 284 height 26
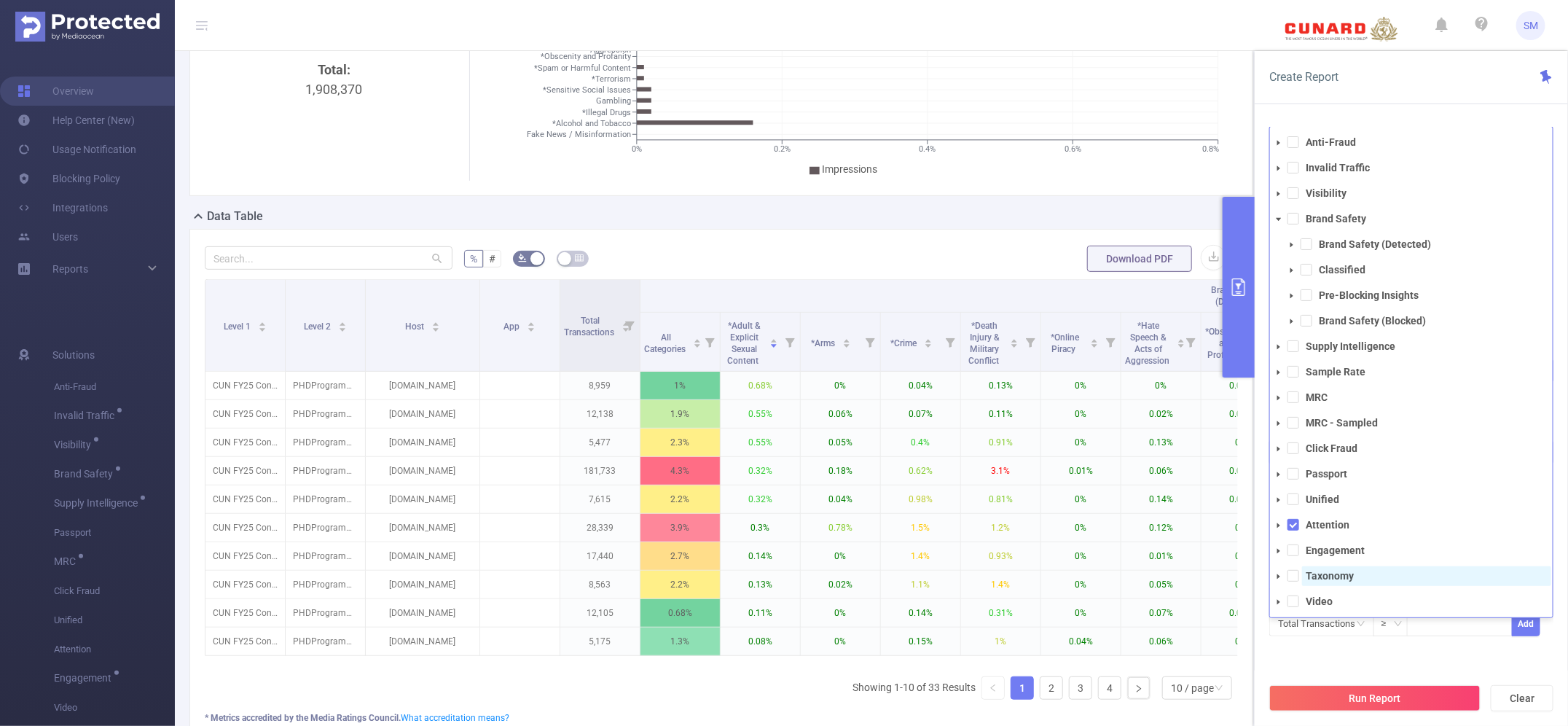
click at [1344, 580] on strong "Taxonomy" at bounding box center [1330, 575] width 48 height 12
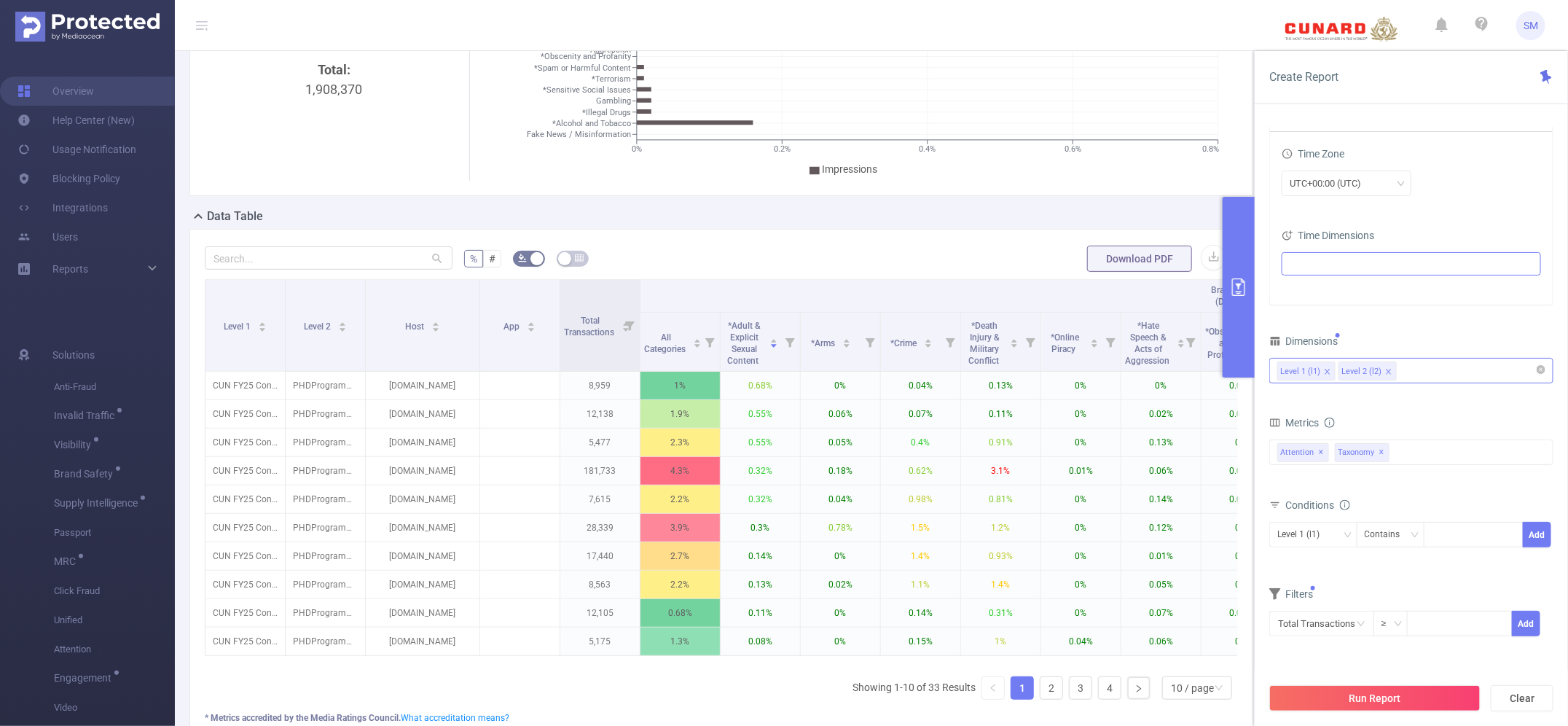
click at [1330, 659] on div "PID 1001061 - FT_CunardCruises 1001061 - FT_CunardCruises Time Range [DATE] 00:…" at bounding box center [1412, 308] width 284 height 730
click at [1396, 453] on div "Anti-Fraud Invalid Traffic Visibility Brand Safety Brand Safety (Detected) Clas…" at bounding box center [1412, 452] width 284 height 26
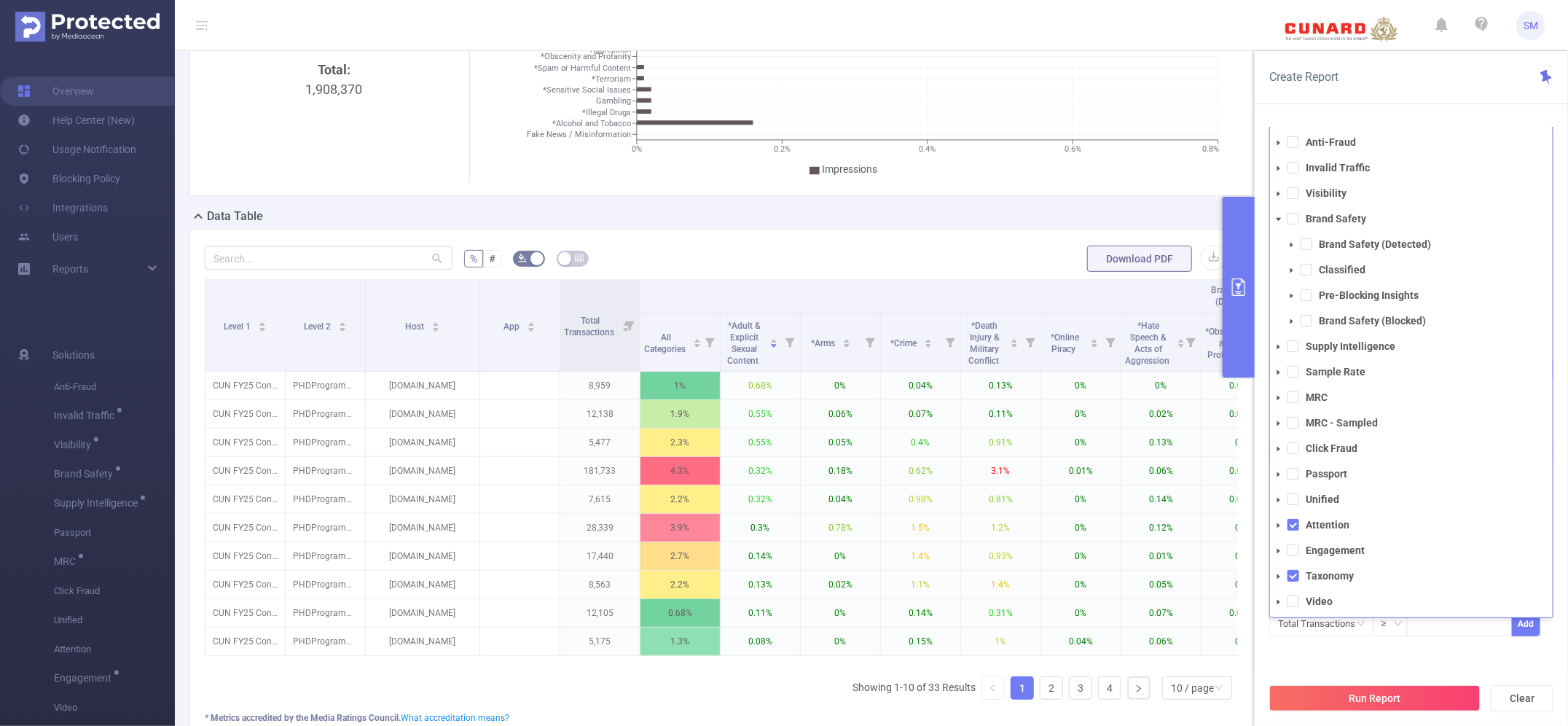
click at [1276, 574] on icon "icon: caret-down" at bounding box center [1279, 576] width 7 height 7
click at [1289, 603] on icon "icon: caret-down" at bounding box center [1292, 602] width 7 height 7
click at [1338, 679] on div "Run Report Clear" at bounding box center [1411, 698] width 313 height 56
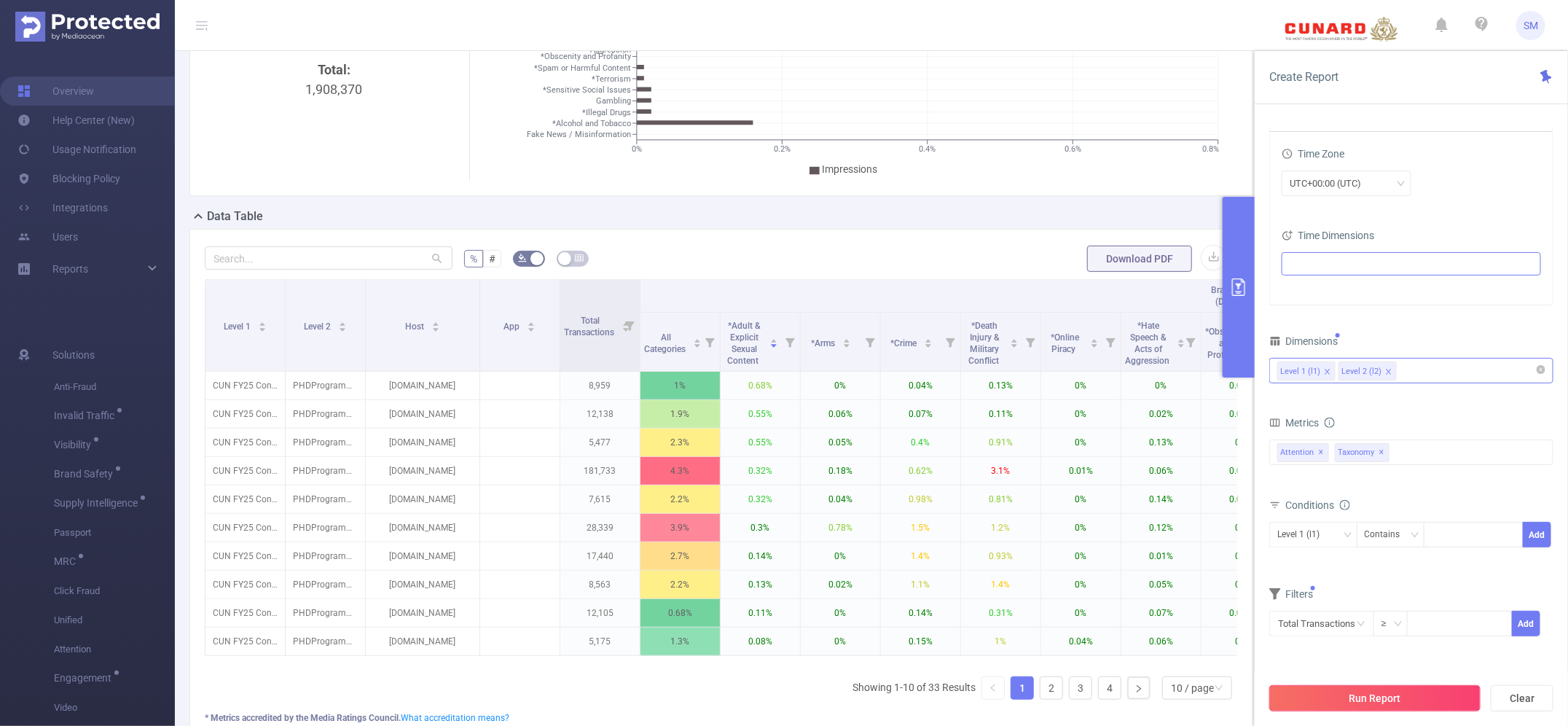
click at [1359, 693] on button "Run Report" at bounding box center [1375, 699] width 211 height 27
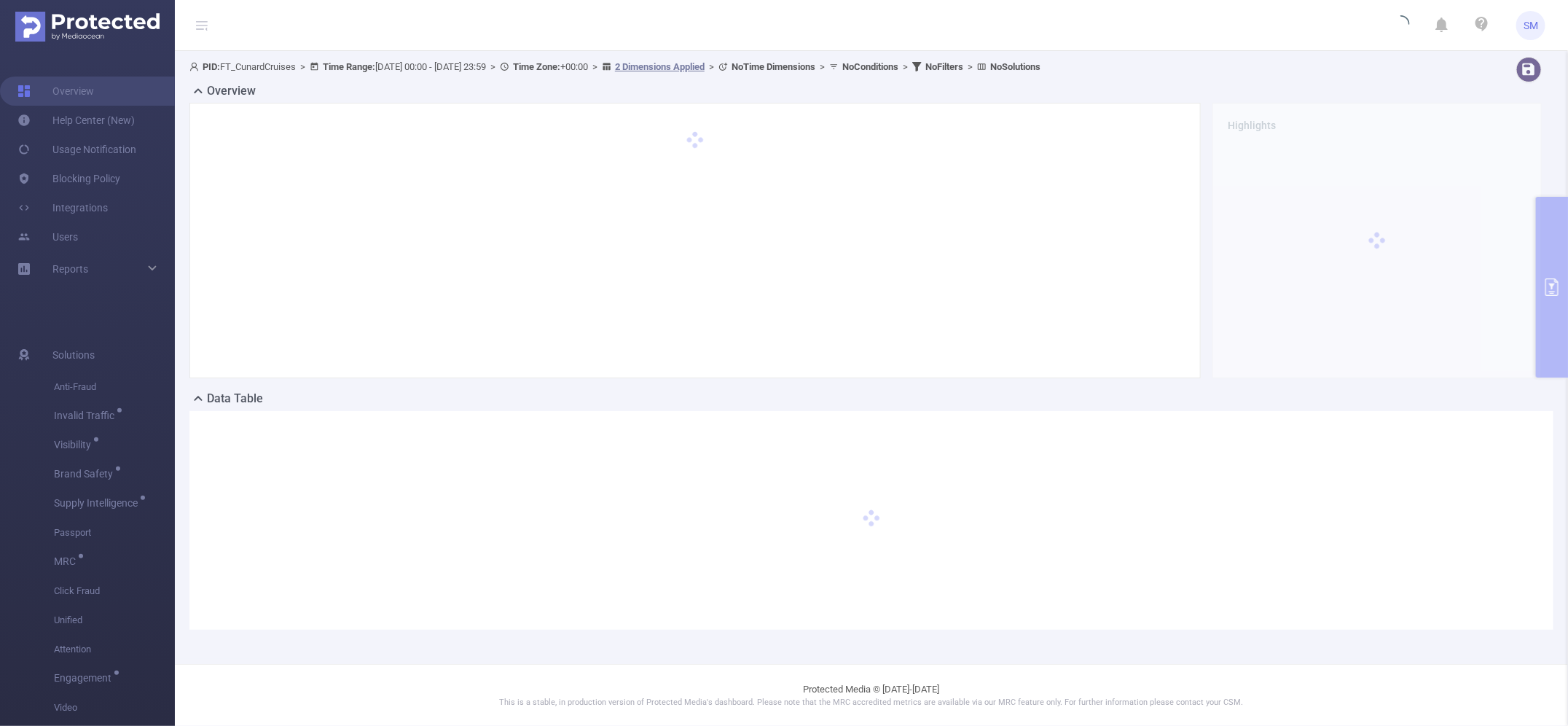
scroll to position [0, 0]
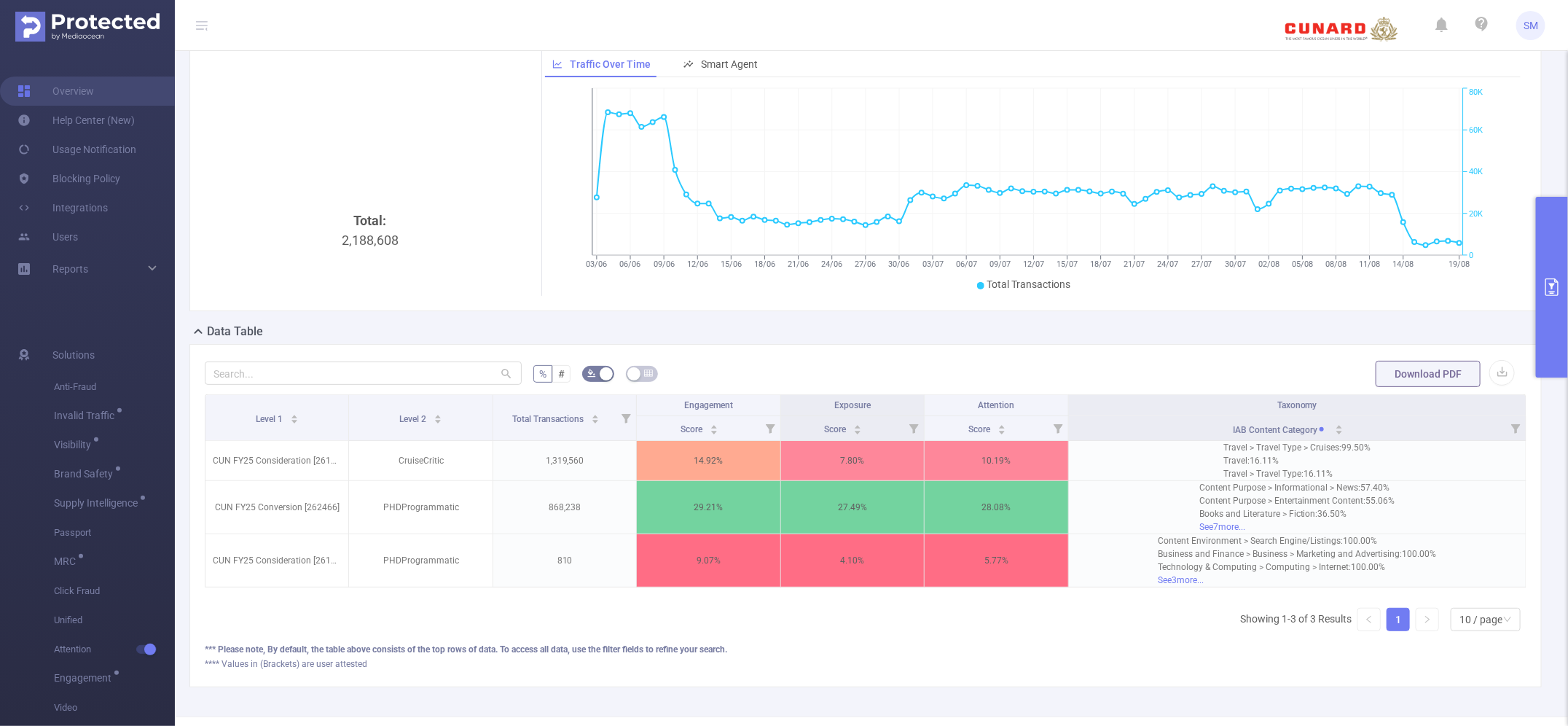
scroll to position [91, 0]
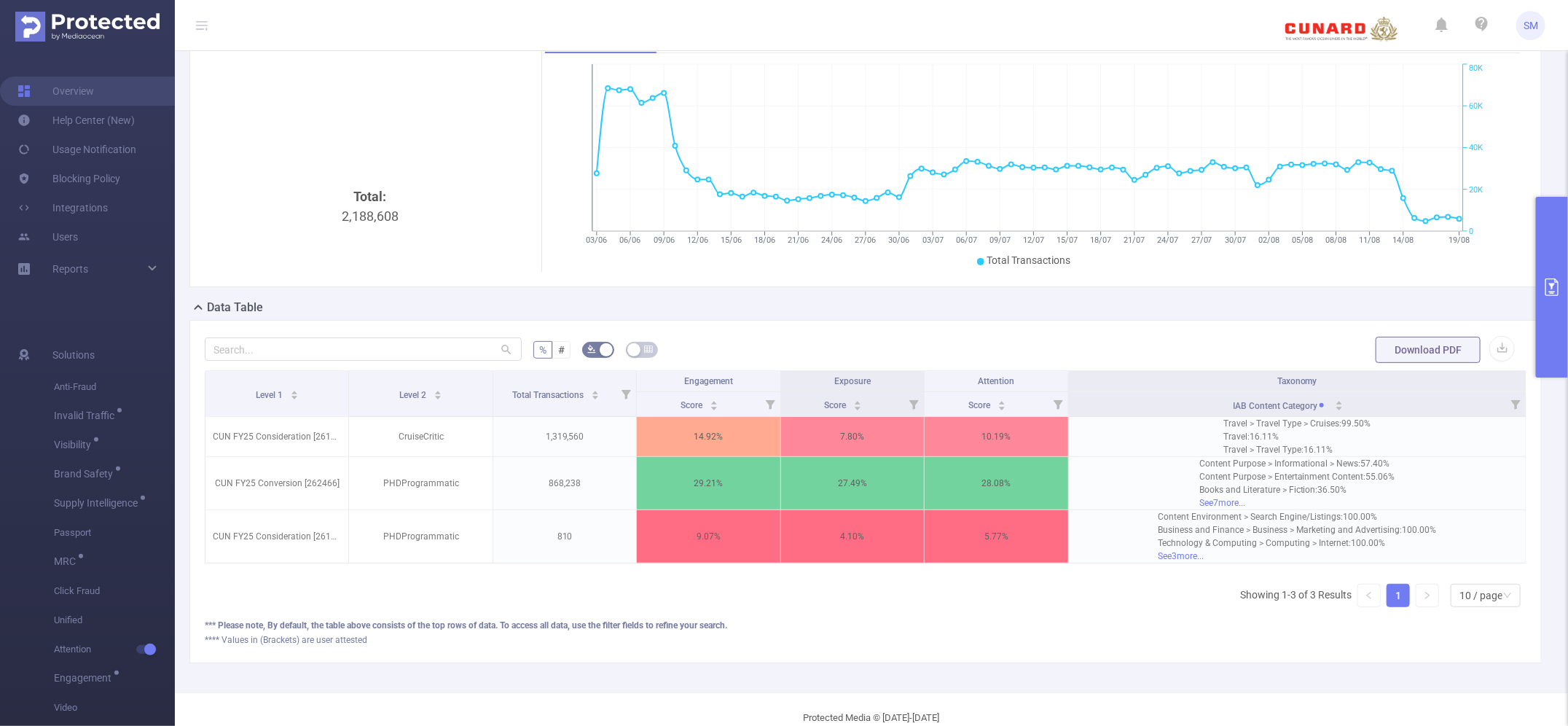
click at [1552, 267] on button "primary" at bounding box center [1551, 287] width 32 height 180
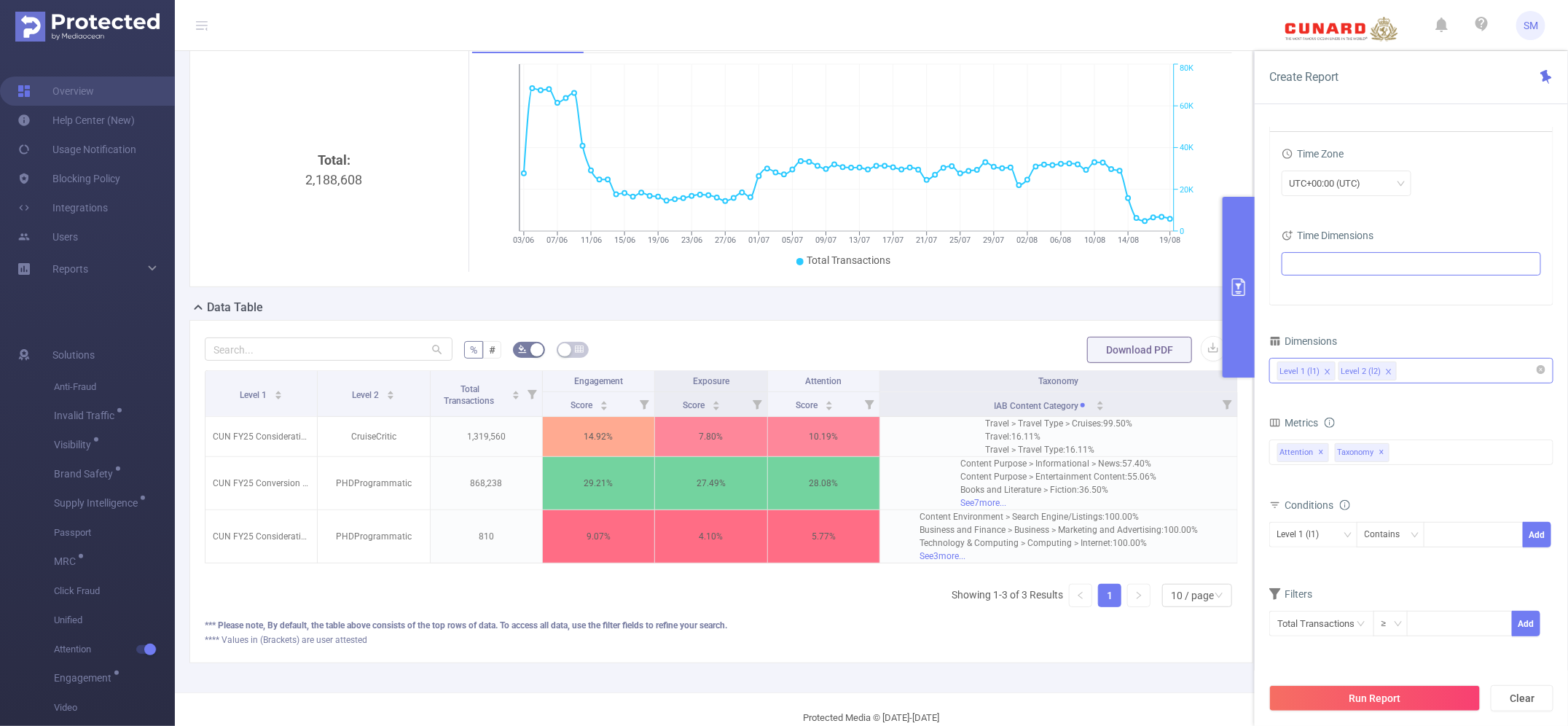
click at [1388, 372] on icon "icon: close" at bounding box center [1388, 371] width 5 height 5
click at [1413, 343] on div "Dimensions" at bounding box center [1412, 343] width 284 height 24
click at [1454, 701] on button "Run Report" at bounding box center [1375, 699] width 211 height 27
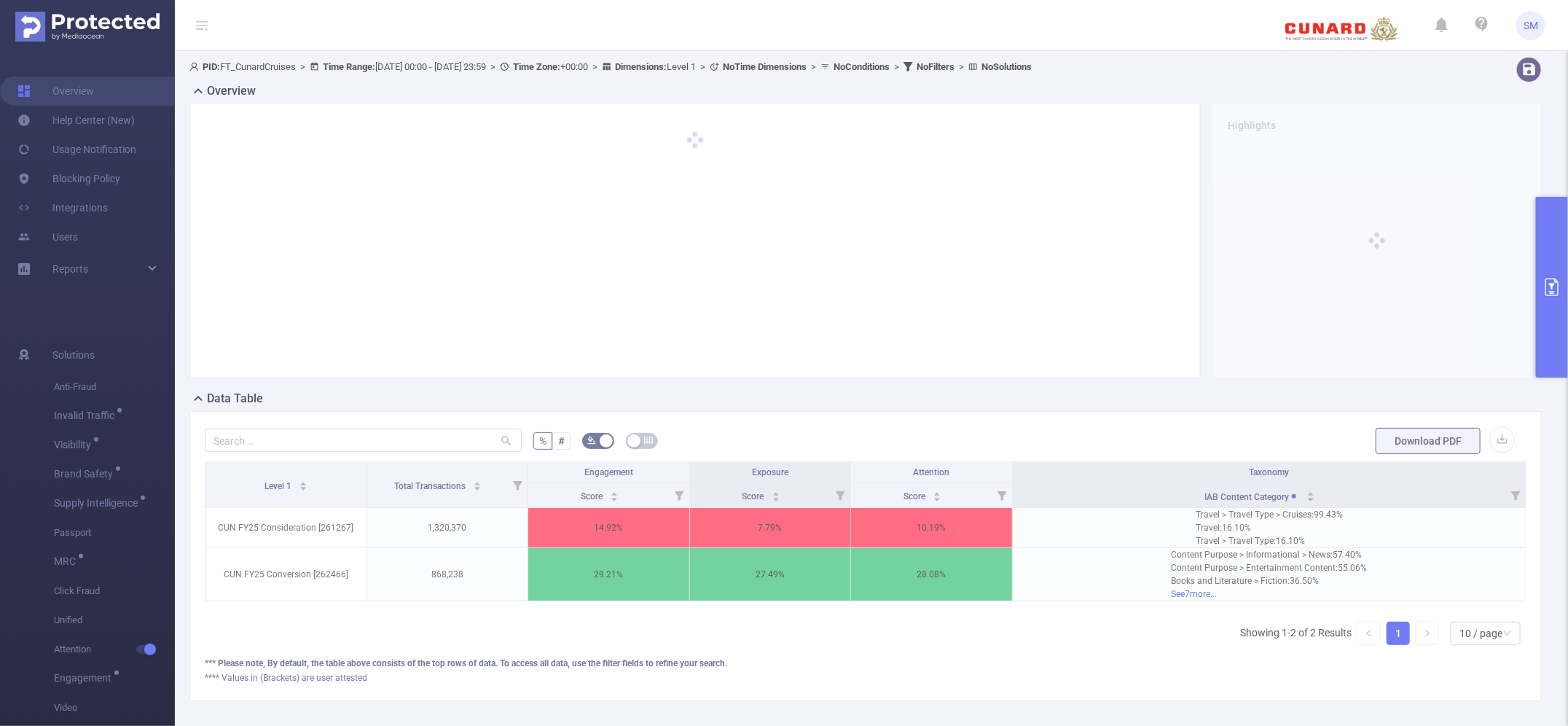
click at [1552, 282] on icon "primary" at bounding box center [1551, 287] width 17 height 17
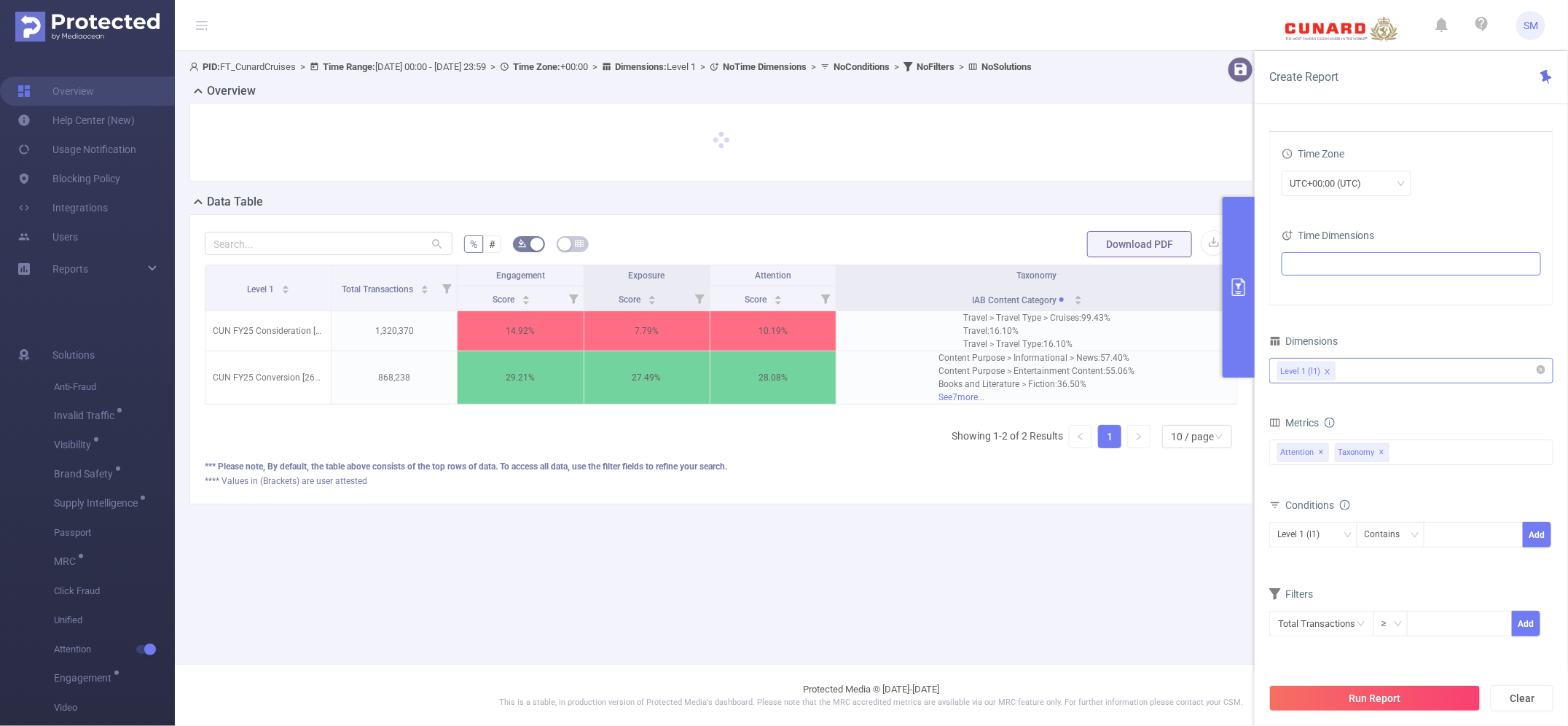
click at [1329, 373] on icon "icon: close" at bounding box center [1327, 372] width 7 height 7
click at [1342, 373] on div "Level 1 (l1)" at bounding box center [1411, 370] width 269 height 24
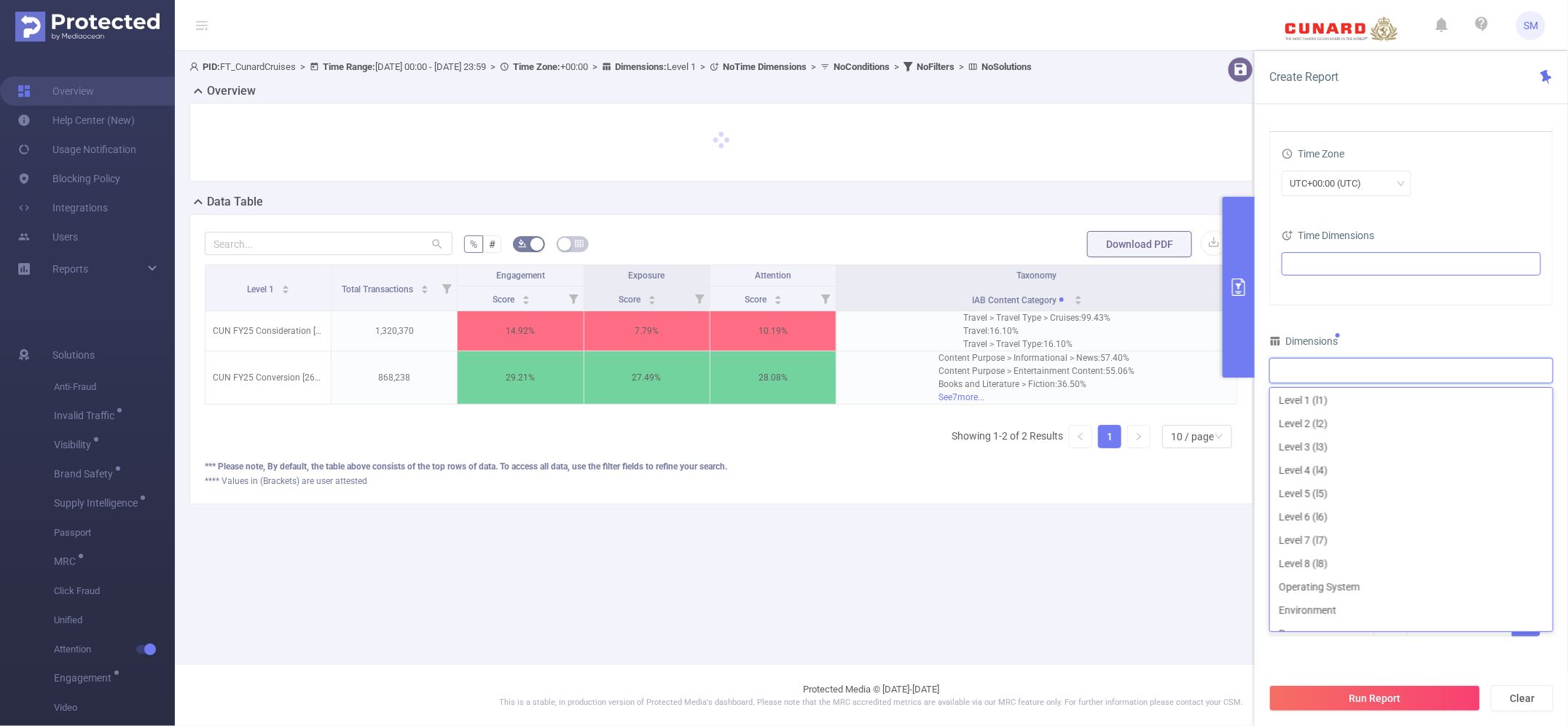
scroll to position [2, 0]
click at [1328, 414] on li "Traffic ID (tid)" at bounding box center [1412, 423] width 283 height 23
click at [1373, 333] on div "Dimensions" at bounding box center [1412, 343] width 284 height 24
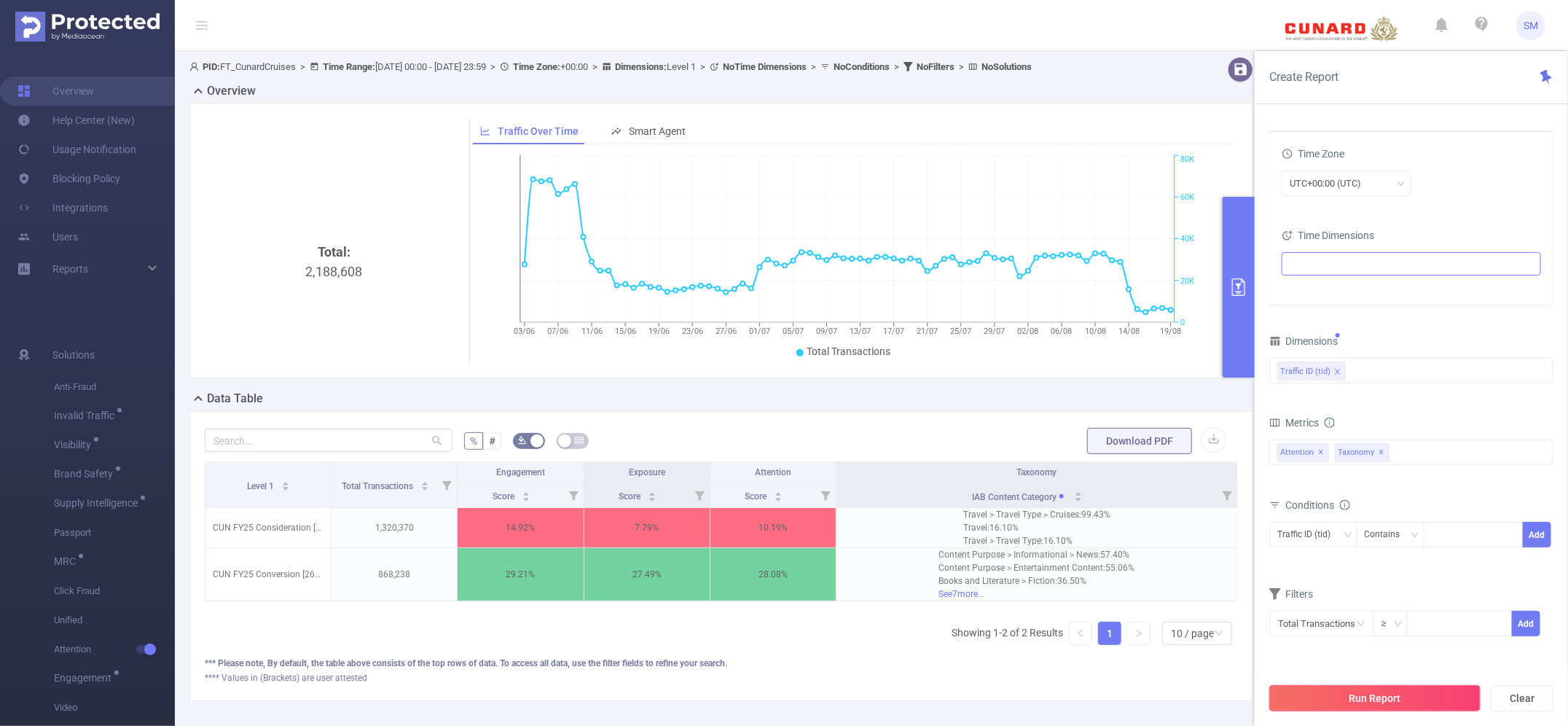
click at [1419, 693] on button "Run Report" at bounding box center [1375, 699] width 211 height 27
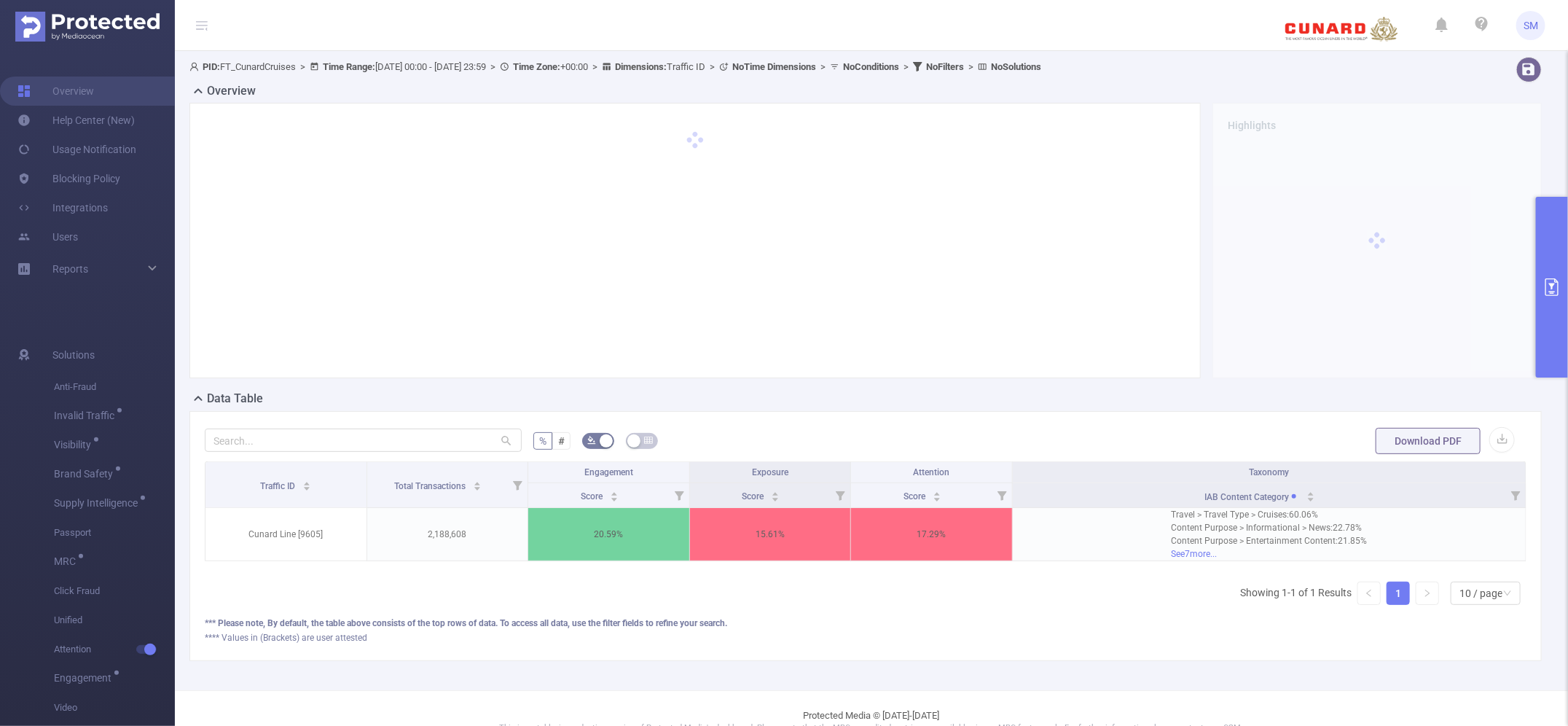
click at [1404, 690] on div "PID: FT_CunardCruises > Time Range: [DATE] 00:00 - [DATE] 23:59 > Time Zone: +0…" at bounding box center [871, 370] width 1393 height 640
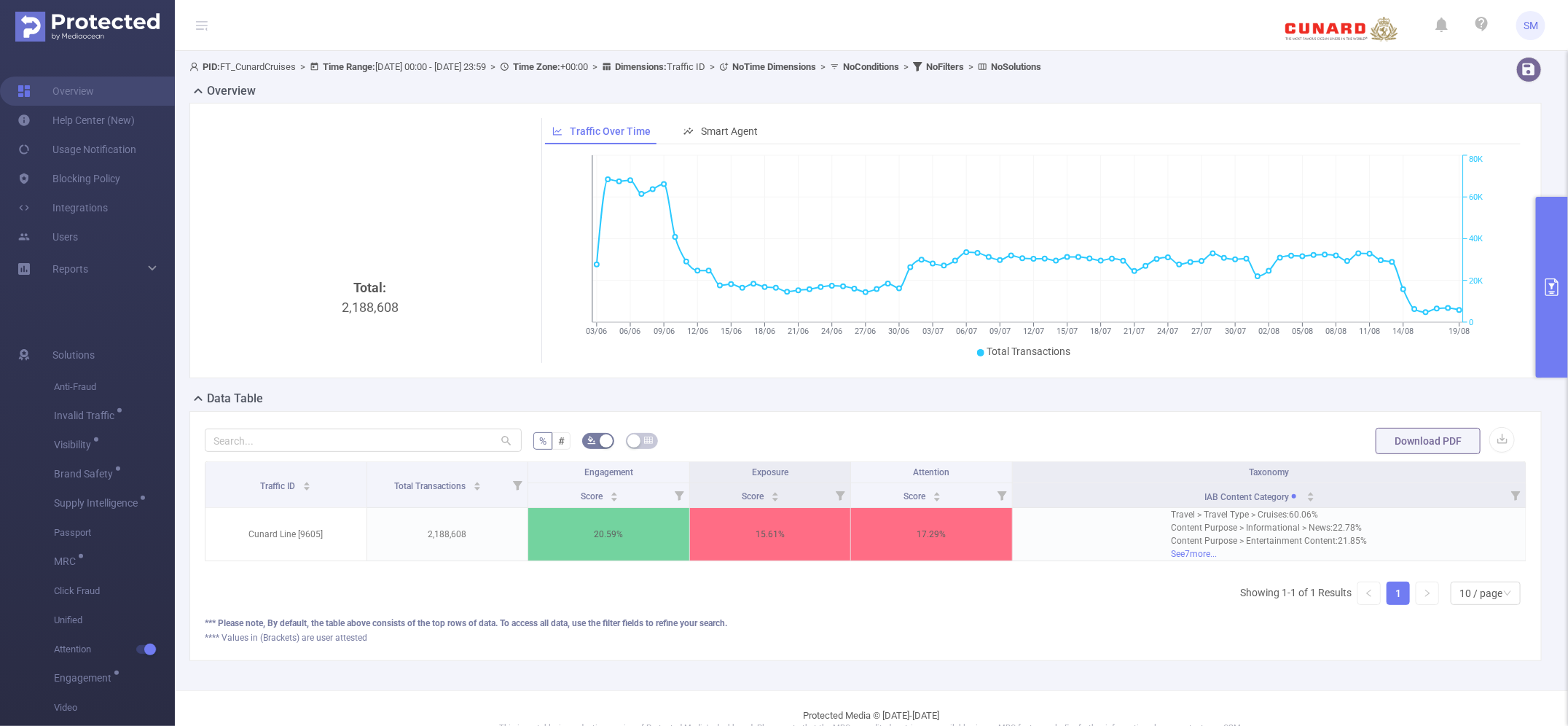
click at [1037, 645] on div "**** Values in (Brackets) are user attested" at bounding box center [865, 638] width 1322 height 13
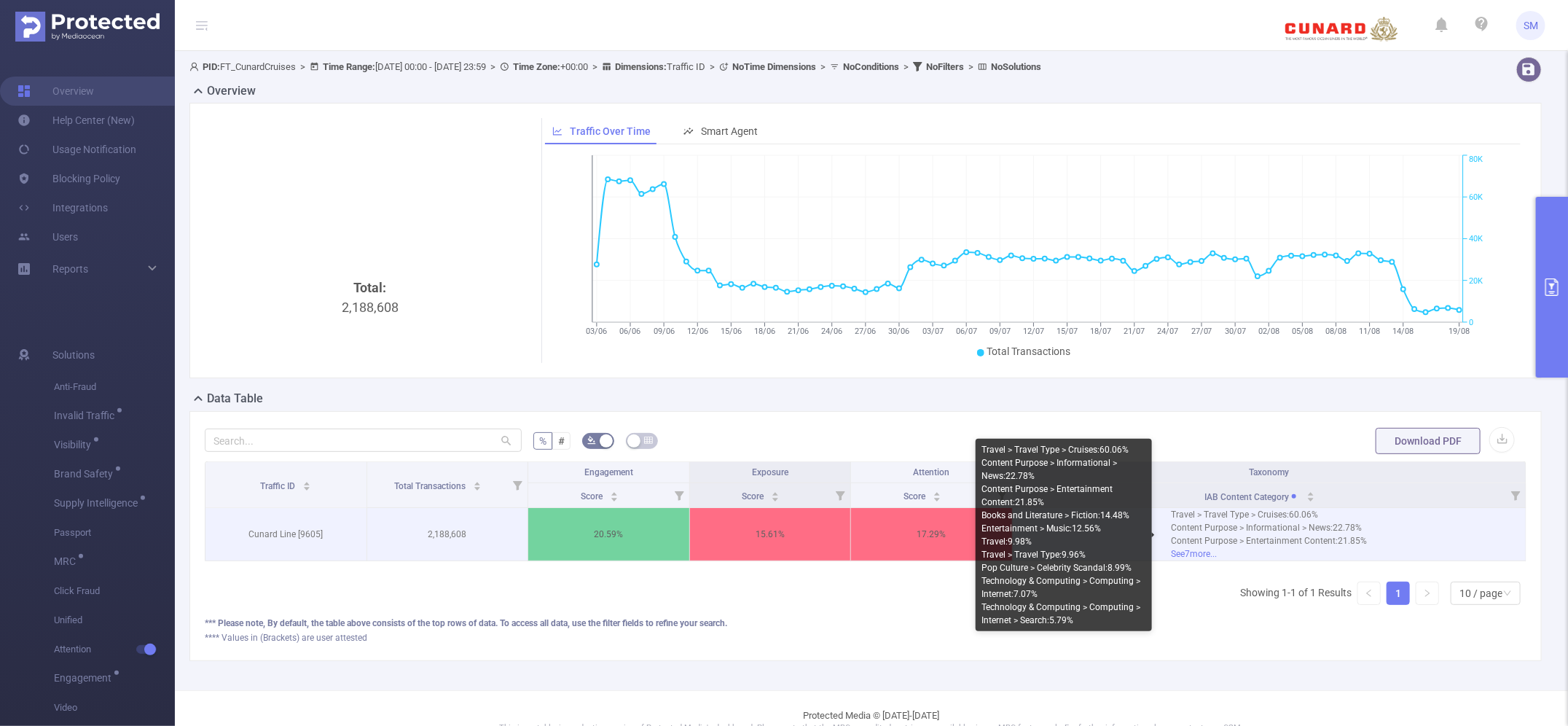
click at [1185, 554] on div "See 7 more..." at bounding box center [1269, 554] width 196 height 13
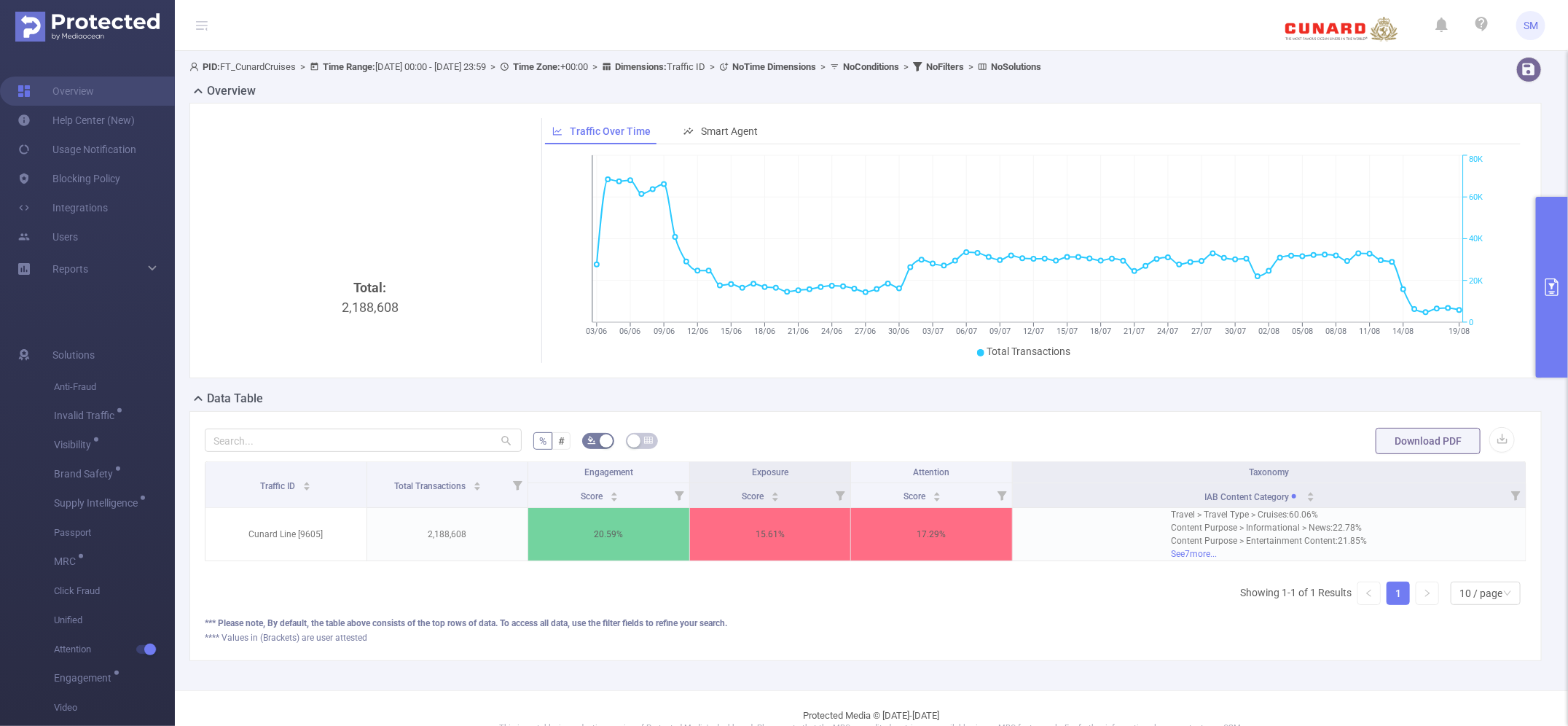
click at [1119, 661] on div "% # Download PDF Traffic ID Total Transactions Engagement Exposure Attention Ta…" at bounding box center [865, 536] width 1353 height 250
click at [1556, 277] on button "primary" at bounding box center [1551, 287] width 32 height 180
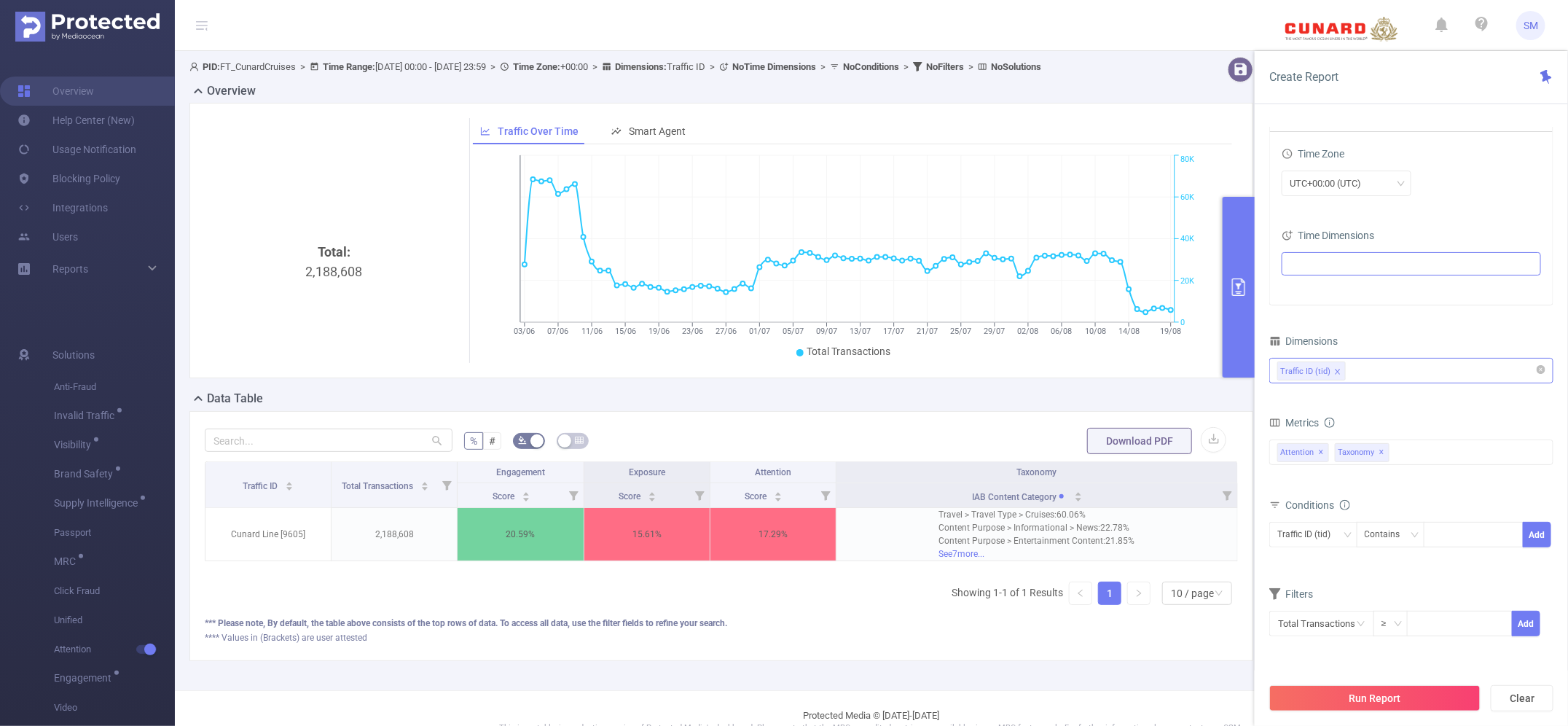
click at [1370, 373] on div "Traffic ID (tid)" at bounding box center [1411, 370] width 269 height 24
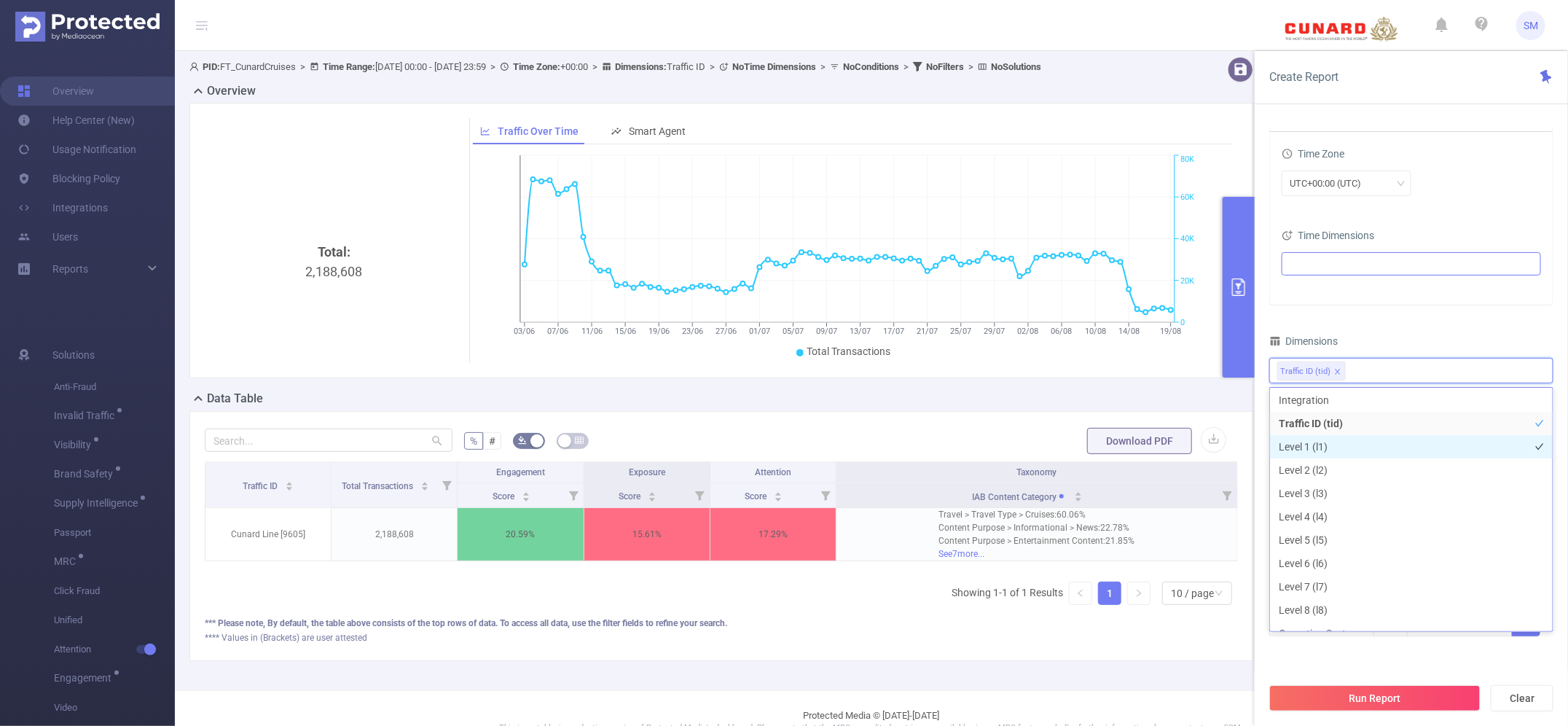
click at [1344, 437] on li "Level 1 (l1)" at bounding box center [1412, 447] width 283 height 23
click at [1393, 344] on div "Dimensions" at bounding box center [1412, 343] width 284 height 24
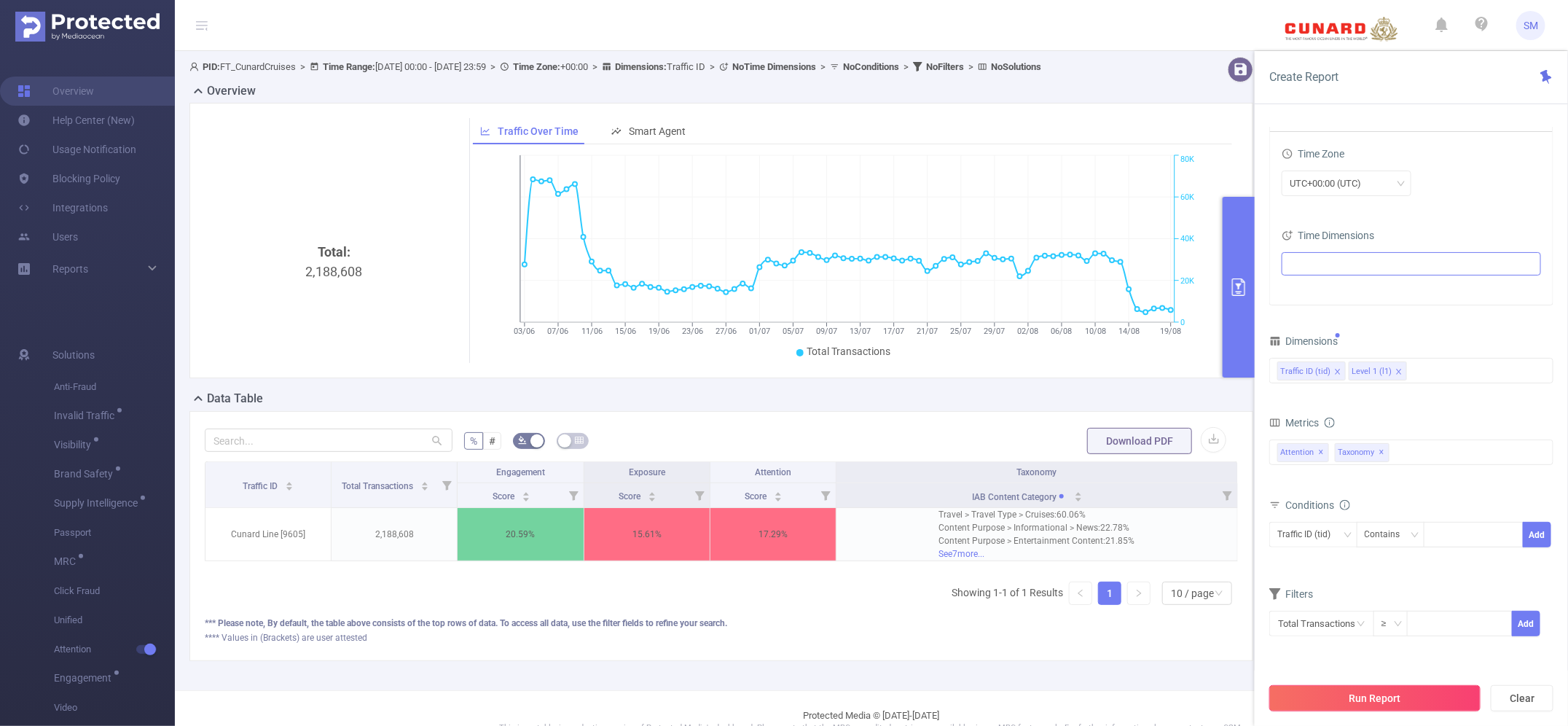
click at [1436, 699] on button "Run Report" at bounding box center [1375, 699] width 211 height 27
